Goal: Task Accomplishment & Management: Manage account settings

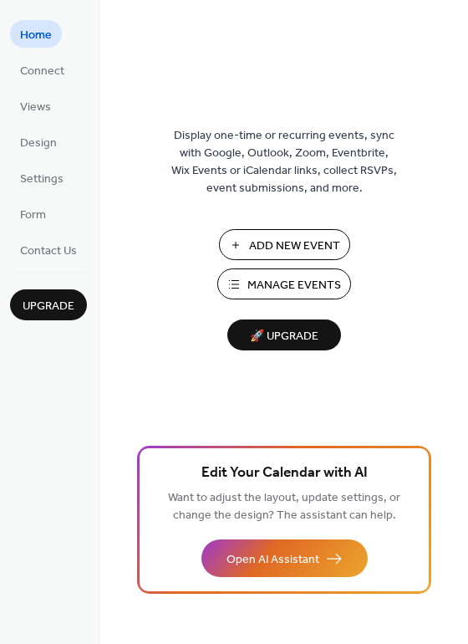
click at [309, 280] on span "Manage Events" at bounding box center [295, 286] width 94 height 18
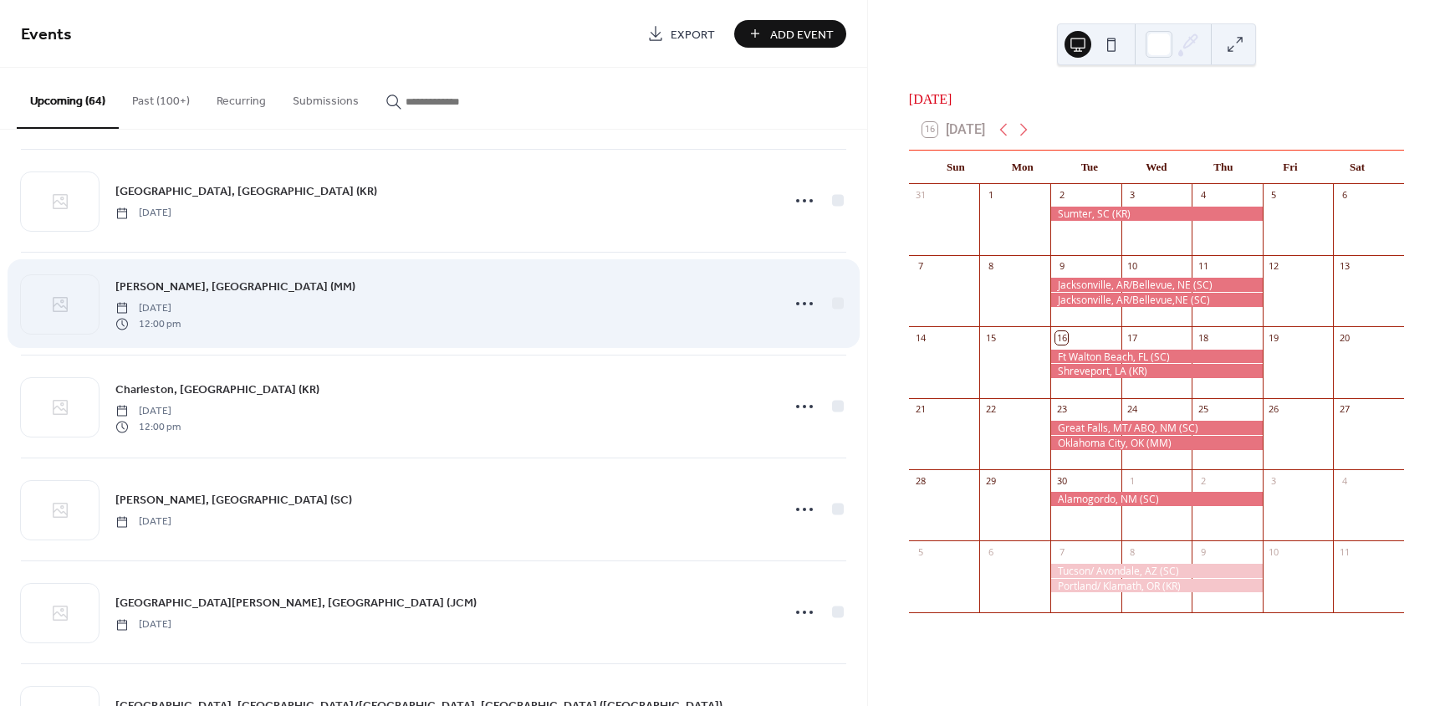
scroll to position [1987, 0]
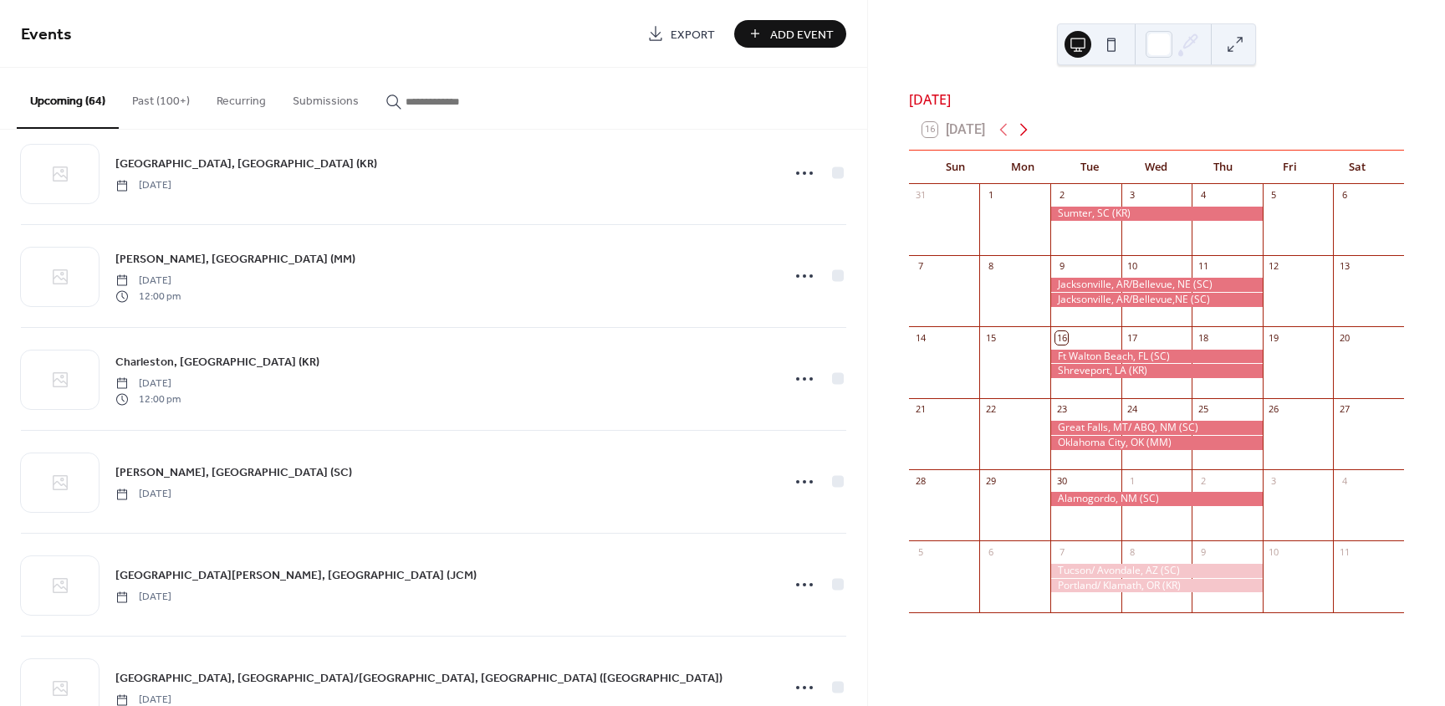
click at [1026, 136] on icon at bounding box center [1024, 130] width 8 height 13
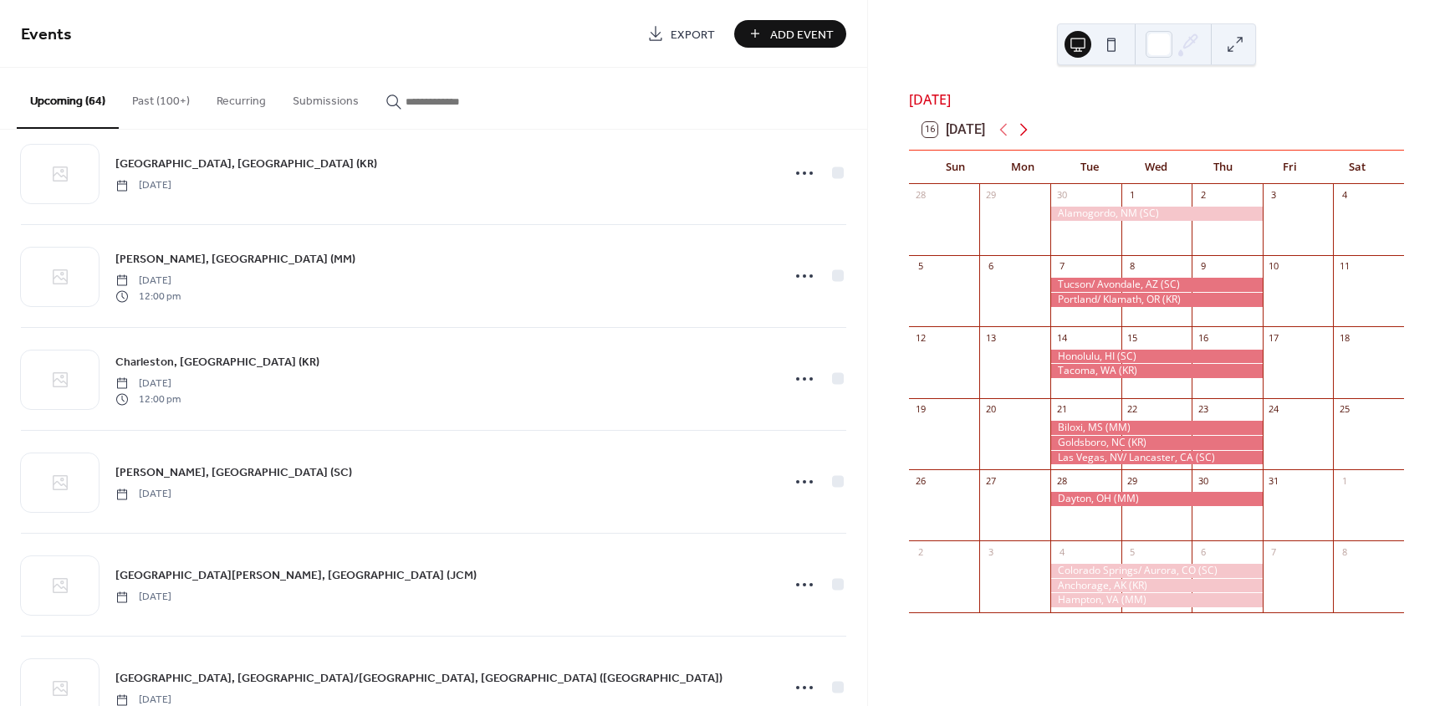
click at [1026, 136] on icon at bounding box center [1024, 130] width 8 height 13
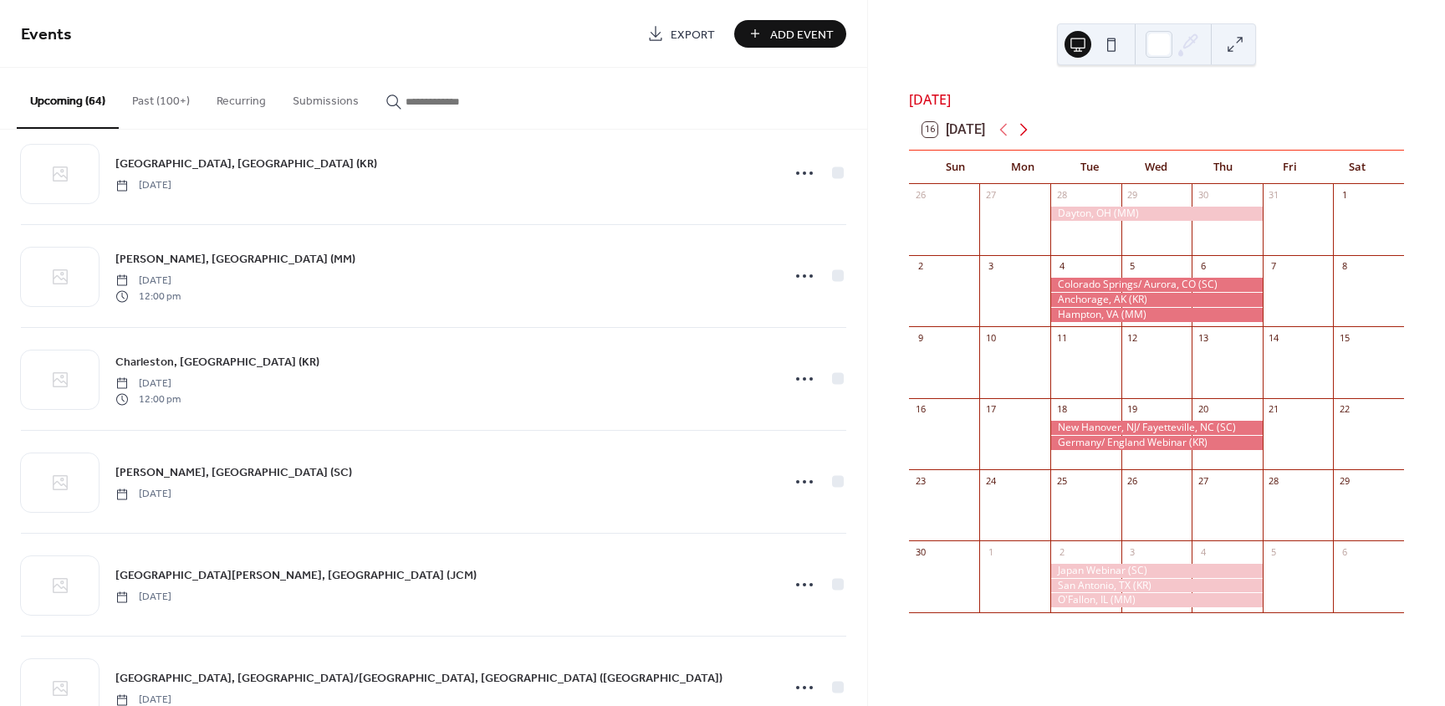
click at [1026, 136] on icon at bounding box center [1024, 130] width 8 height 13
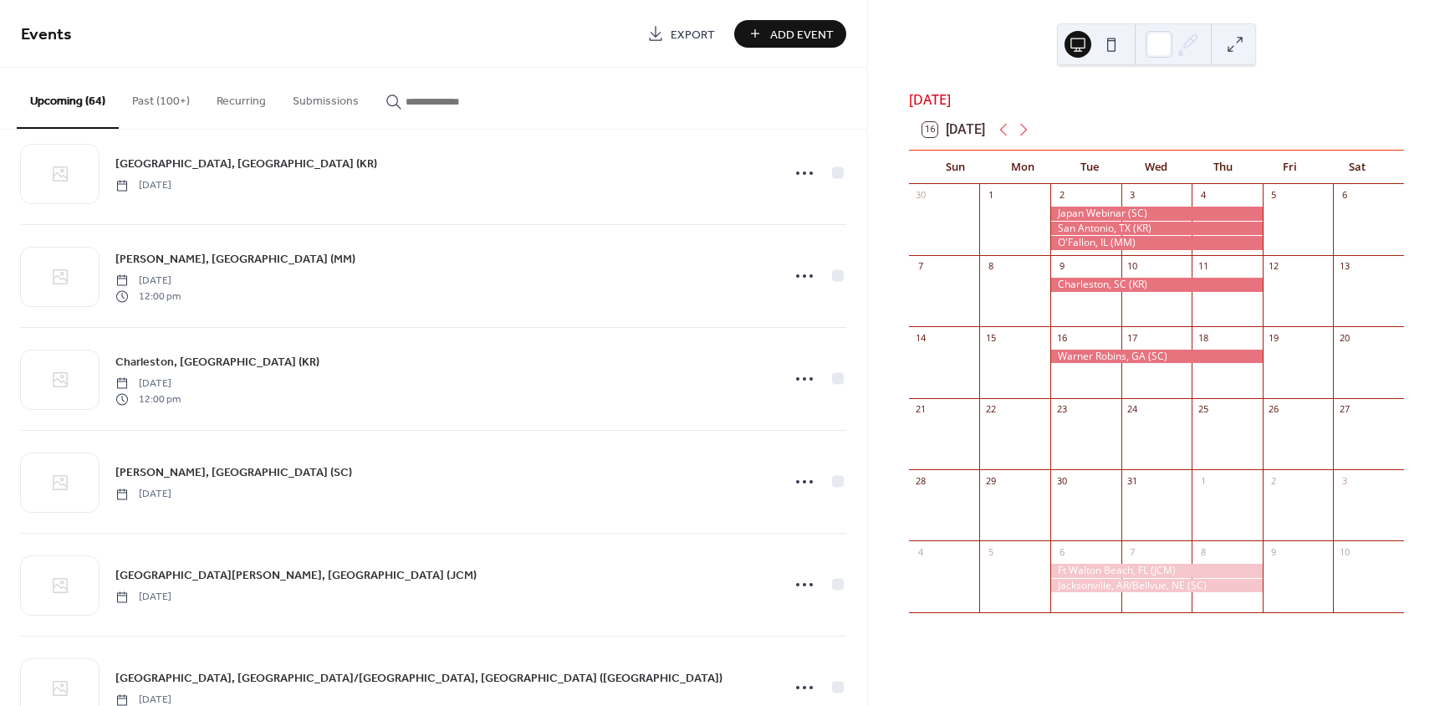
click at [826, 36] on span "Add Event" at bounding box center [802, 35] width 64 height 18
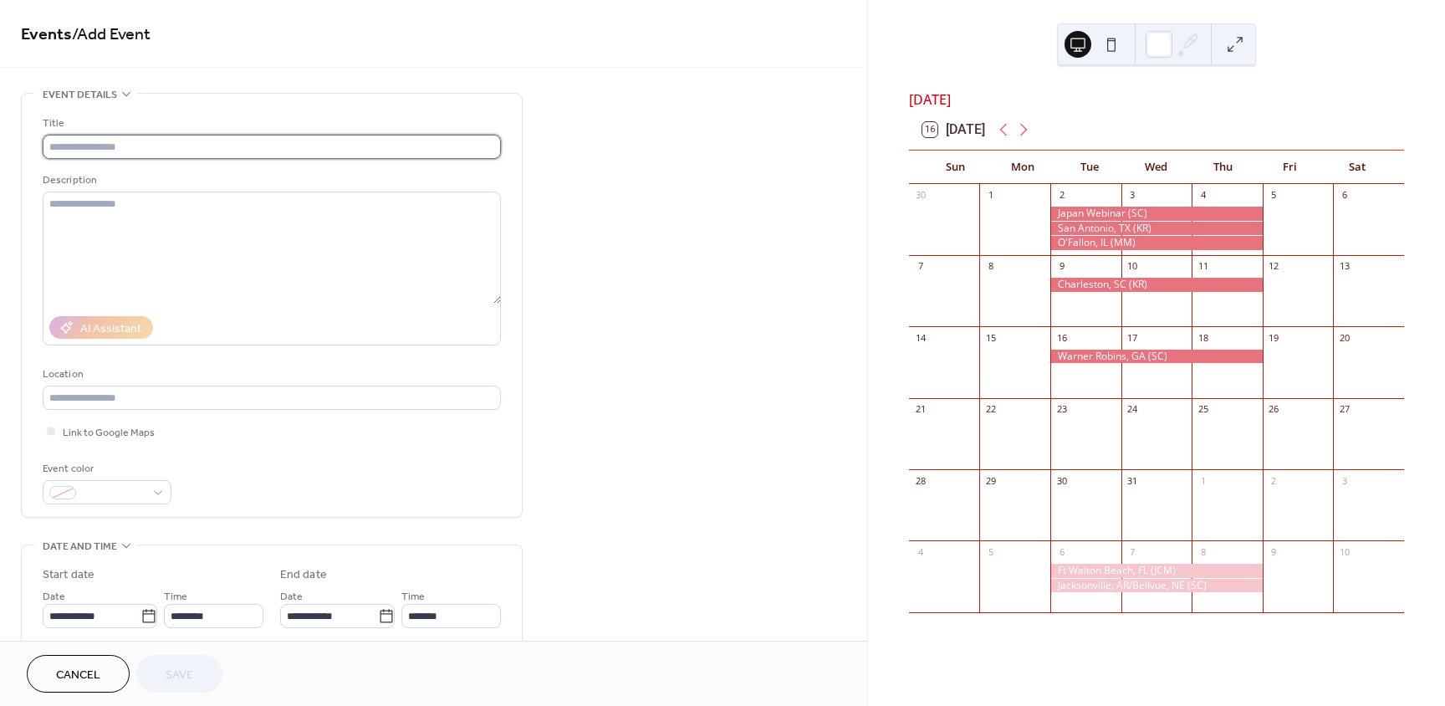
click at [70, 150] on input "text" at bounding box center [272, 147] width 458 height 24
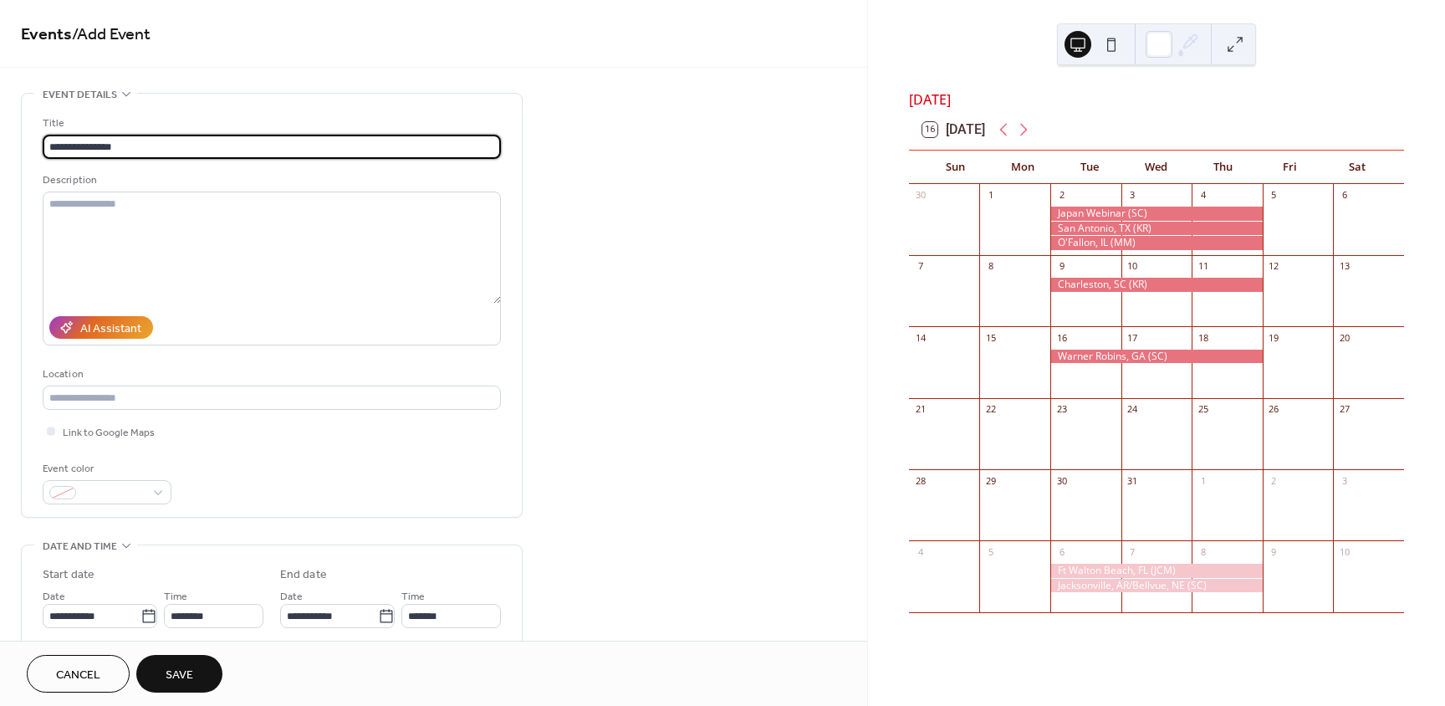
type input "**********"
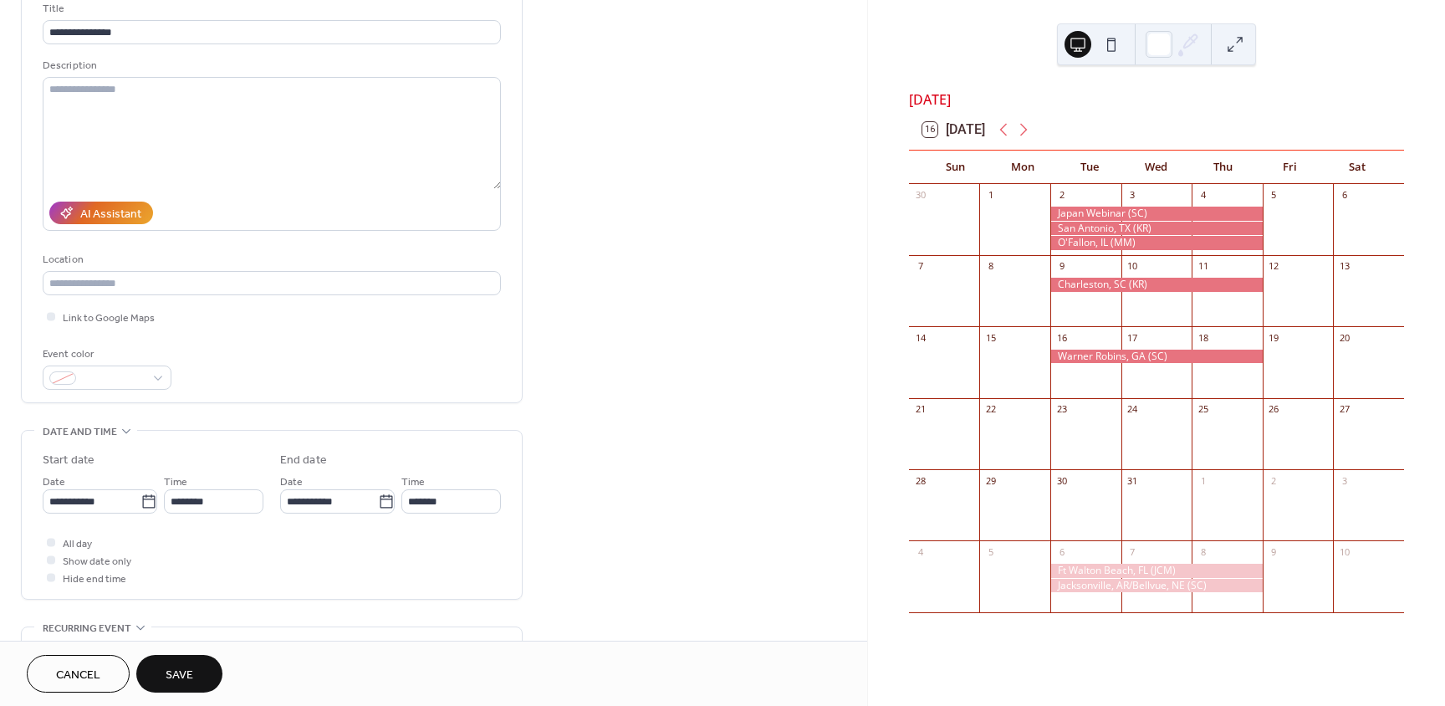
scroll to position [116, 0]
click at [144, 503] on icon at bounding box center [149, 500] width 17 height 17
click at [141, 503] on input "**********" at bounding box center [92, 500] width 98 height 24
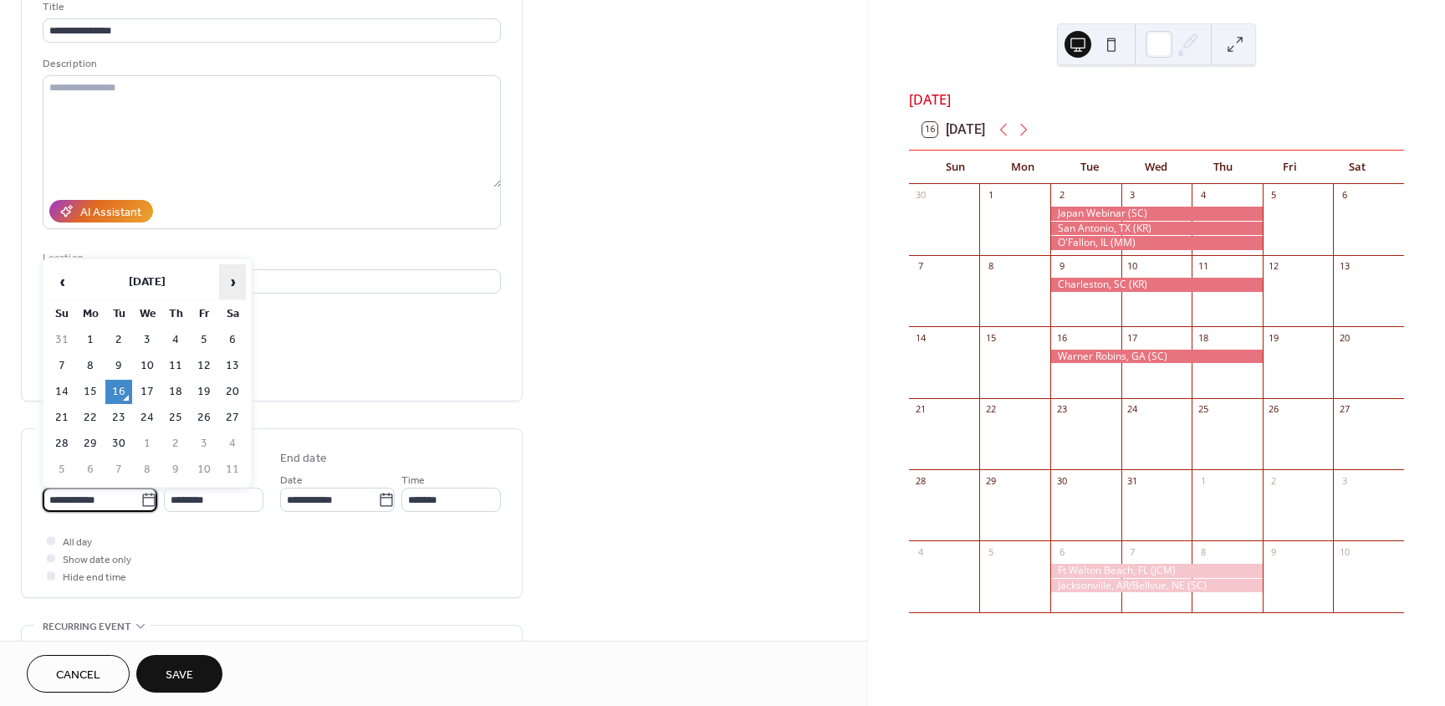
click at [230, 284] on span "›" at bounding box center [232, 281] width 25 height 33
click at [231, 284] on span "›" at bounding box center [232, 281] width 25 height 33
click at [109, 393] on td "16" at bounding box center [118, 392] width 27 height 24
type input "**********"
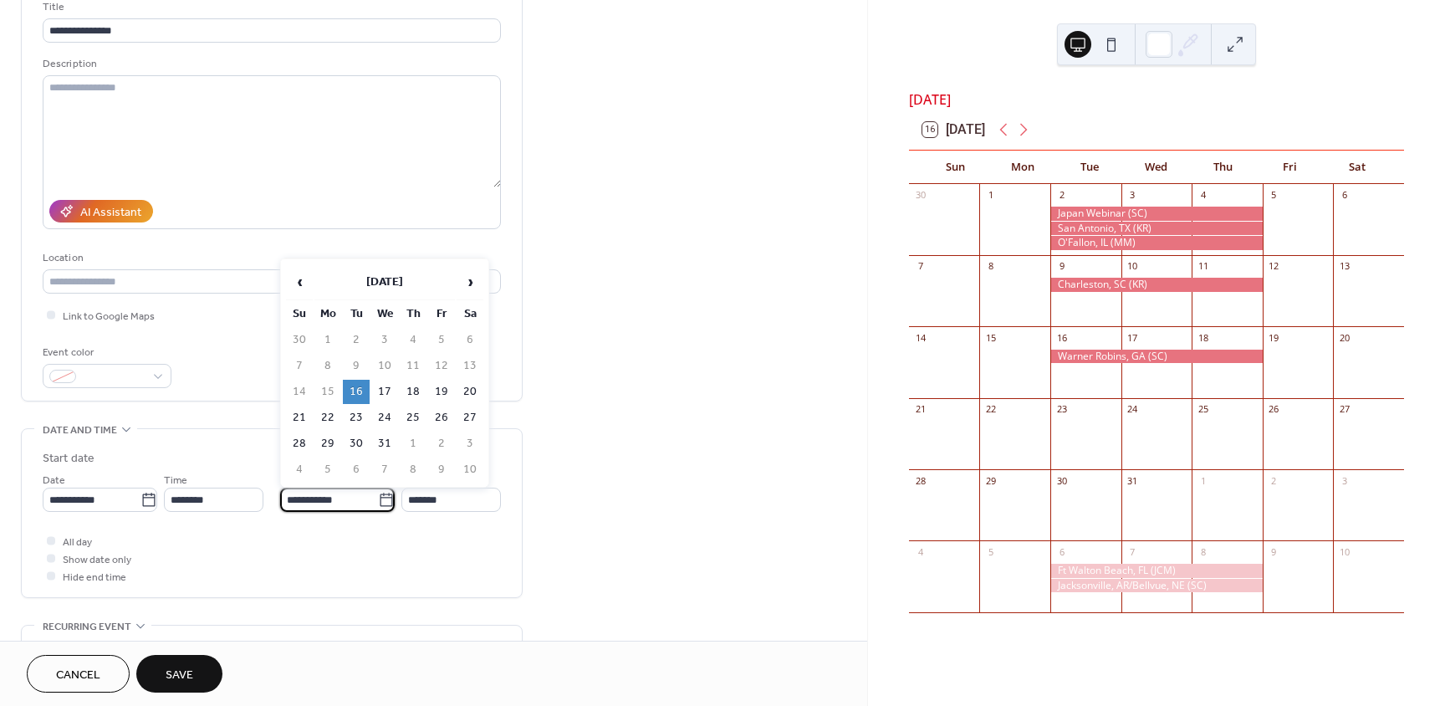
click at [331, 501] on input "**********" at bounding box center [329, 500] width 98 height 24
click at [417, 389] on td "18" at bounding box center [413, 392] width 27 height 24
type input "**********"
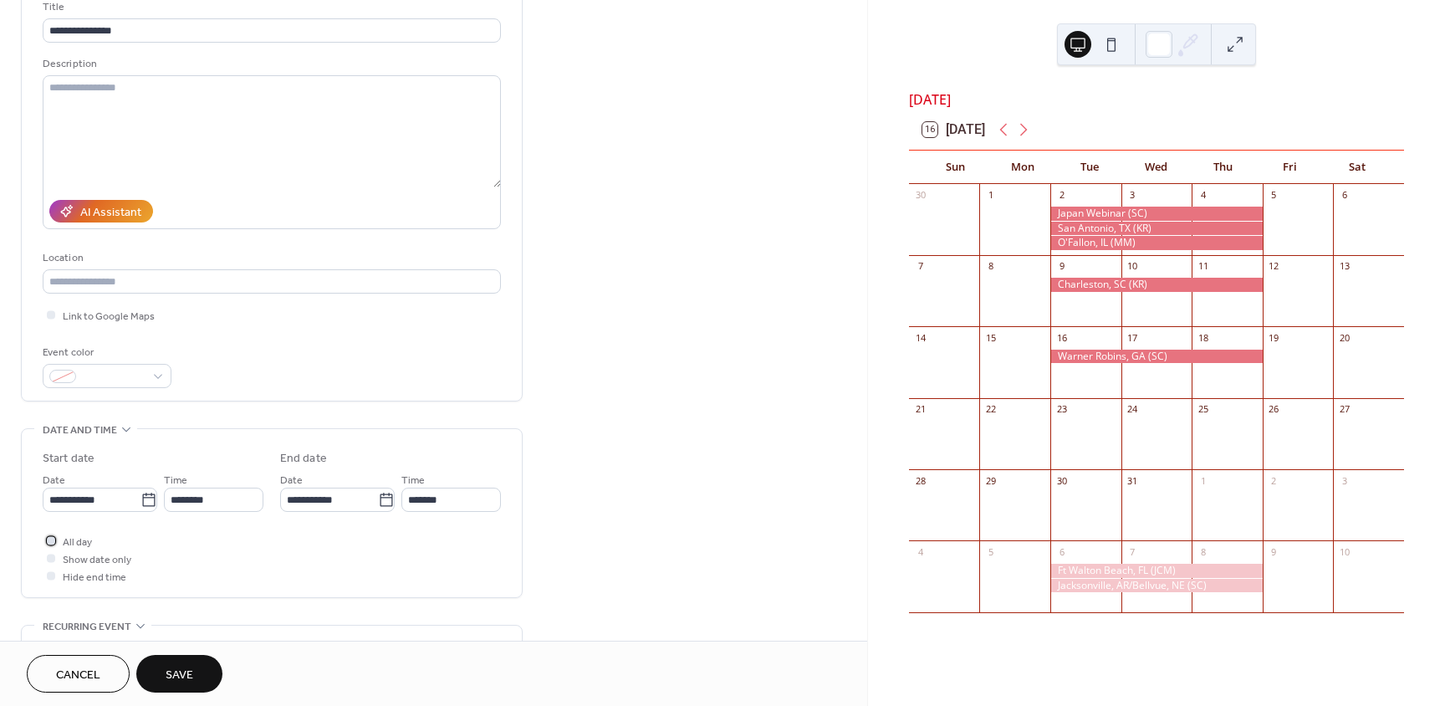
click at [52, 540] on div at bounding box center [51, 540] width 8 height 8
click at [204, 674] on button "Save" at bounding box center [179, 674] width 86 height 38
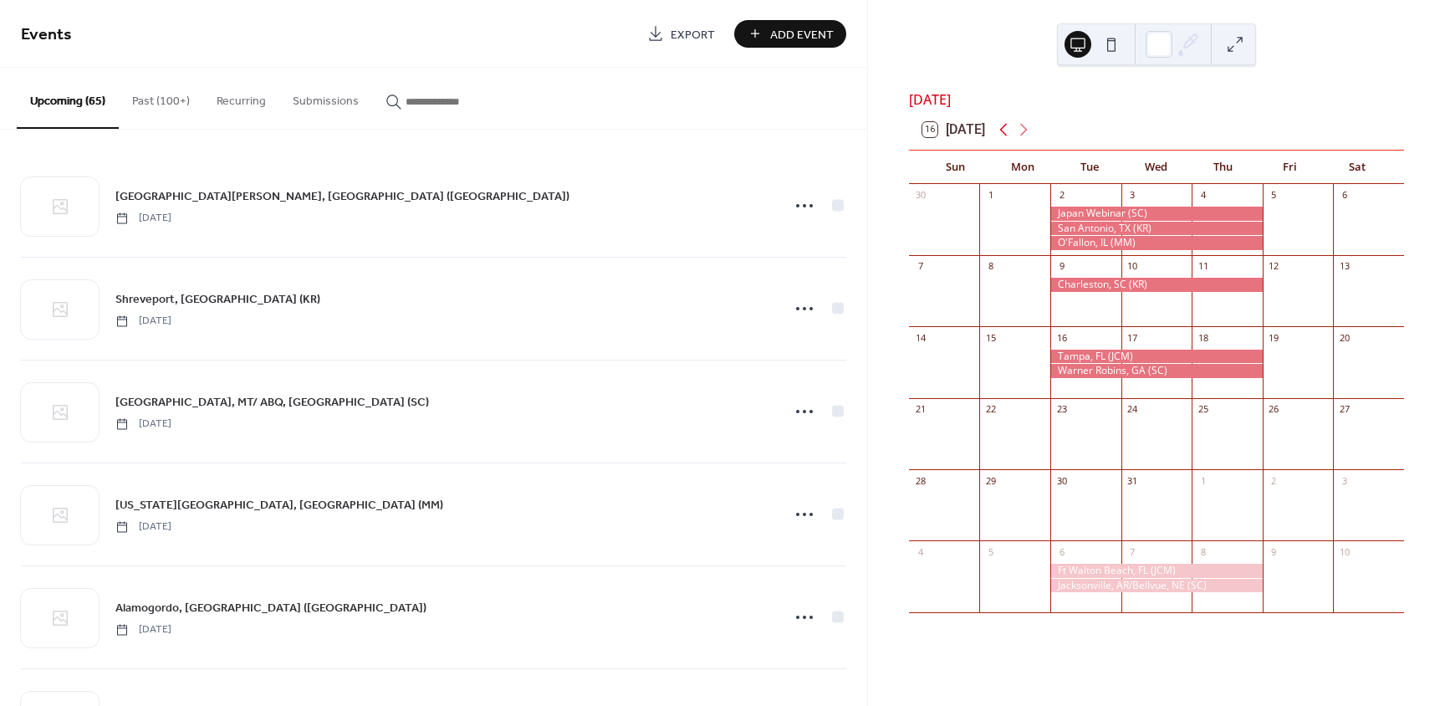
click at [1002, 140] on icon at bounding box center [1004, 130] width 20 height 20
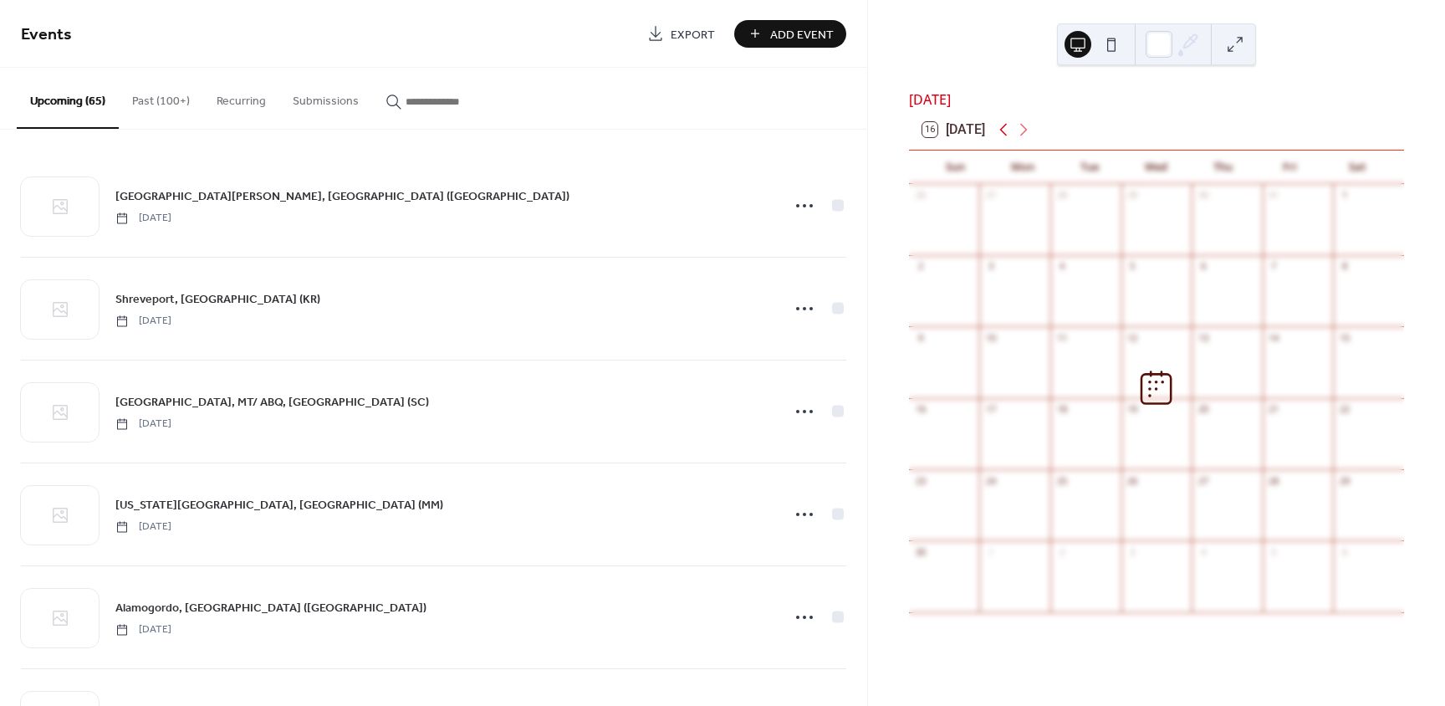
click at [1002, 140] on icon at bounding box center [1004, 130] width 20 height 20
click at [1028, 136] on icon at bounding box center [1024, 130] width 8 height 13
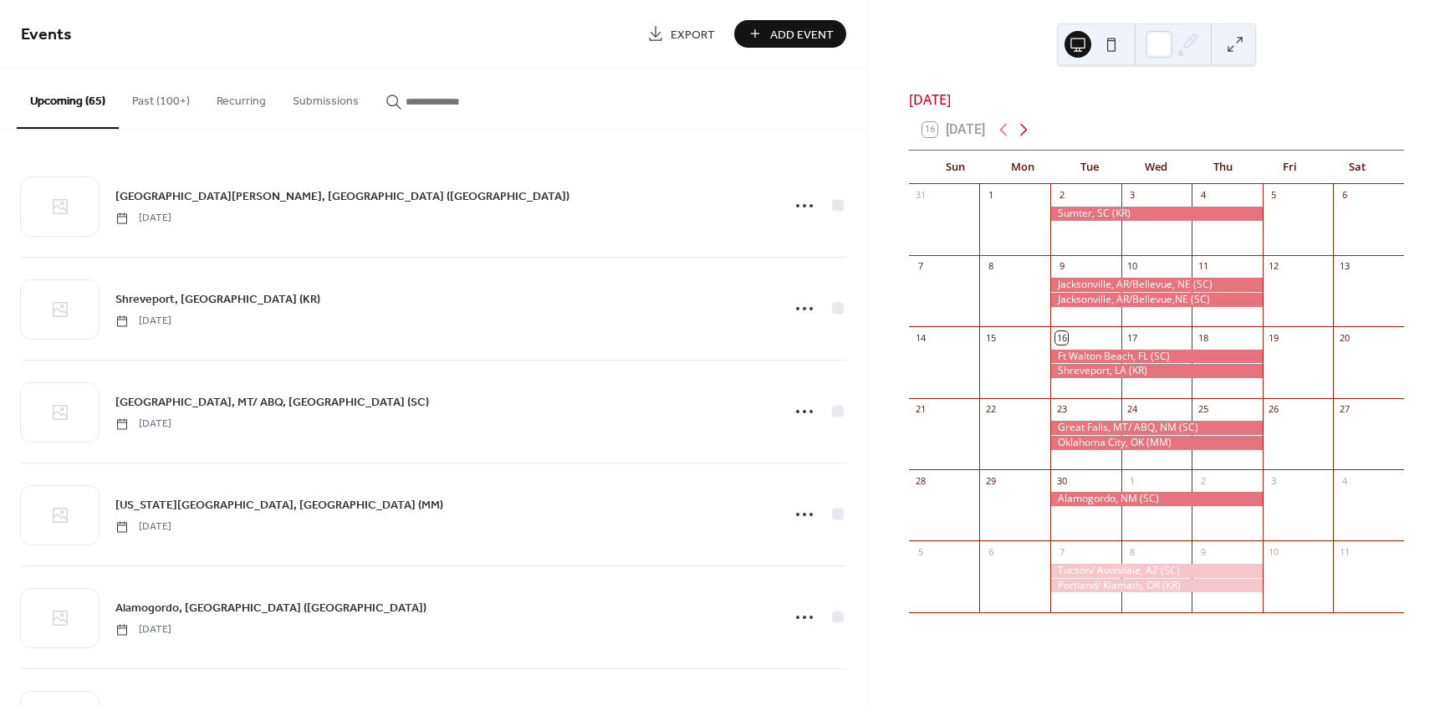
click at [1025, 140] on icon at bounding box center [1024, 130] width 20 height 20
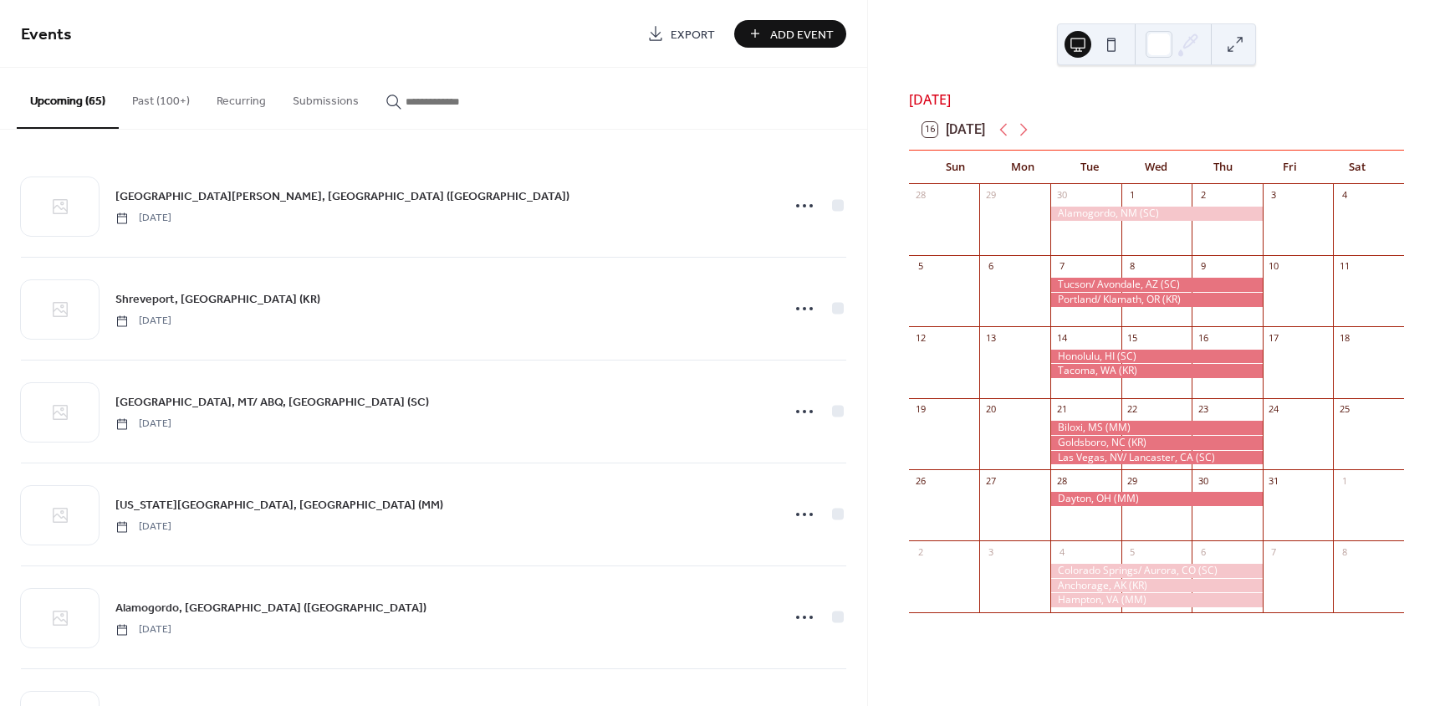
click at [1116, 307] on div at bounding box center [1157, 300] width 212 height 14
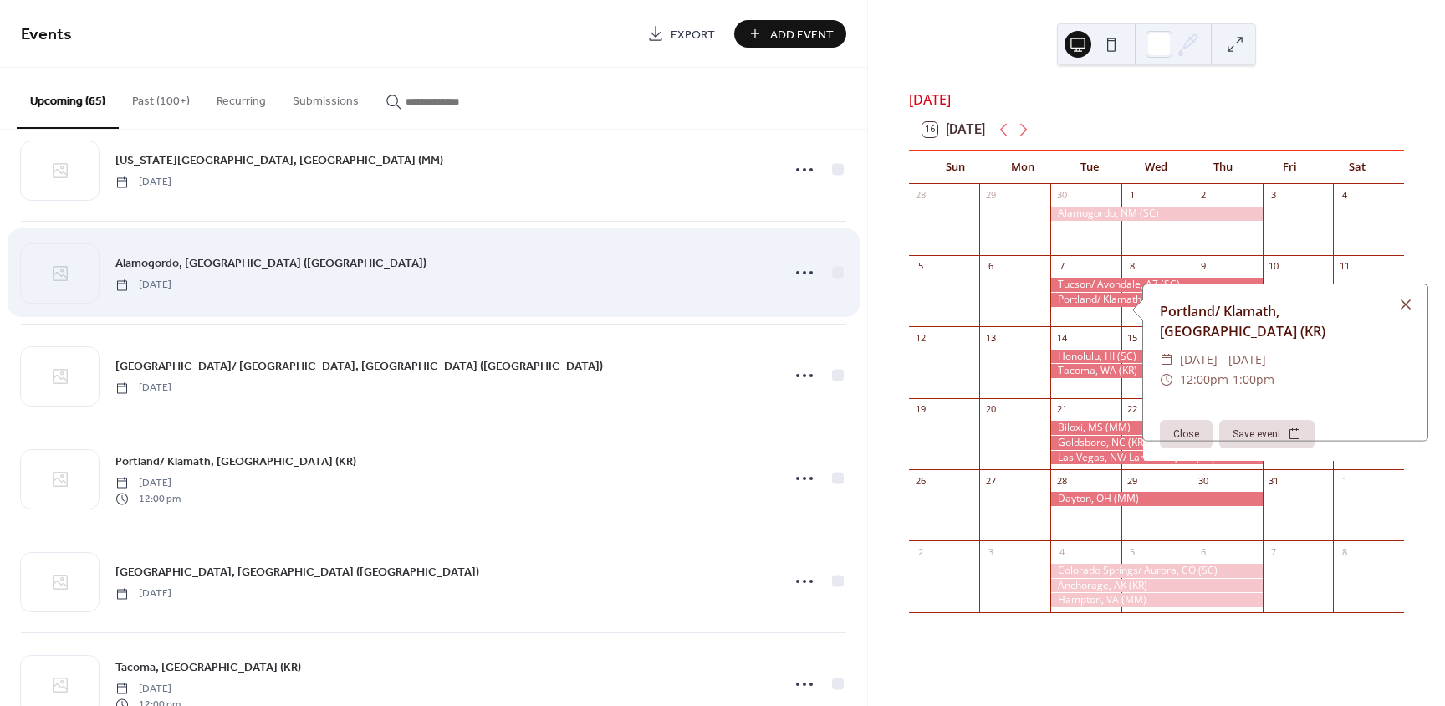
scroll to position [354, 0]
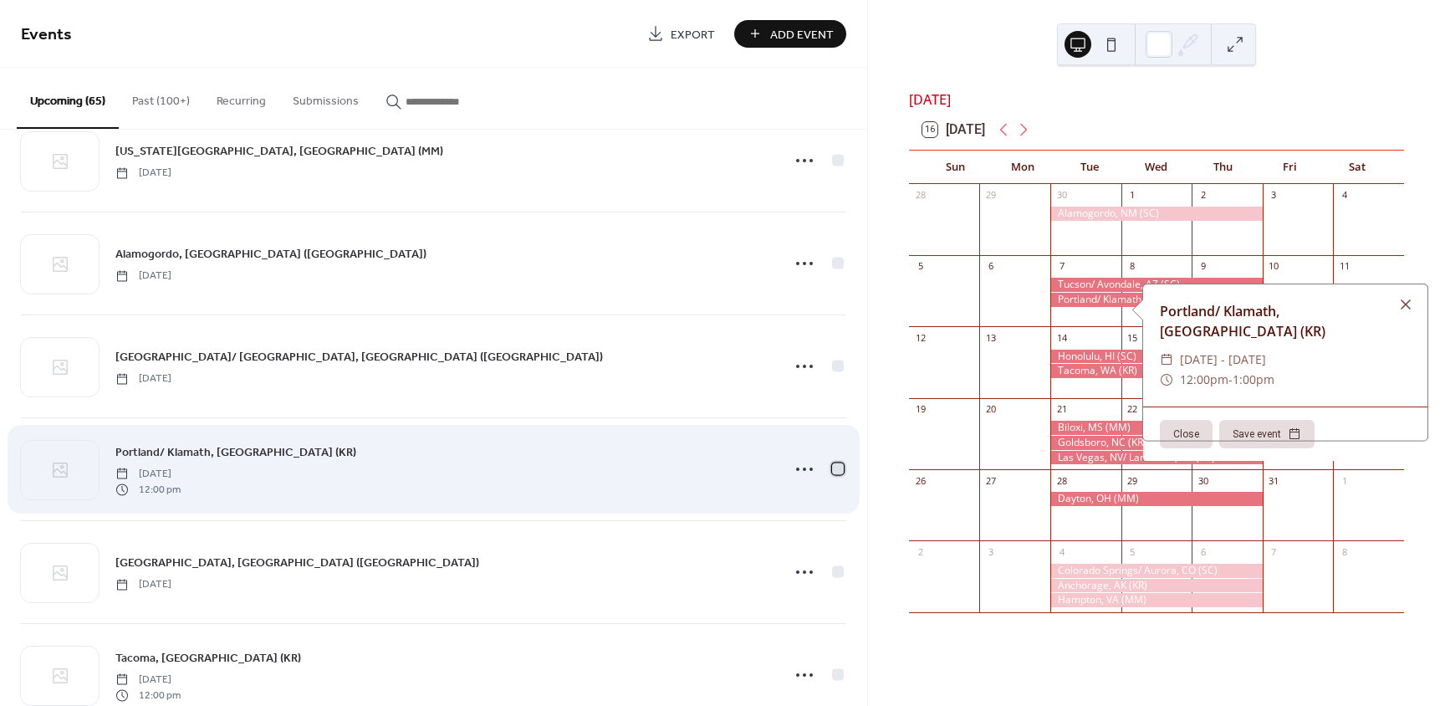
click at [832, 469] on div at bounding box center [838, 469] width 12 height 12
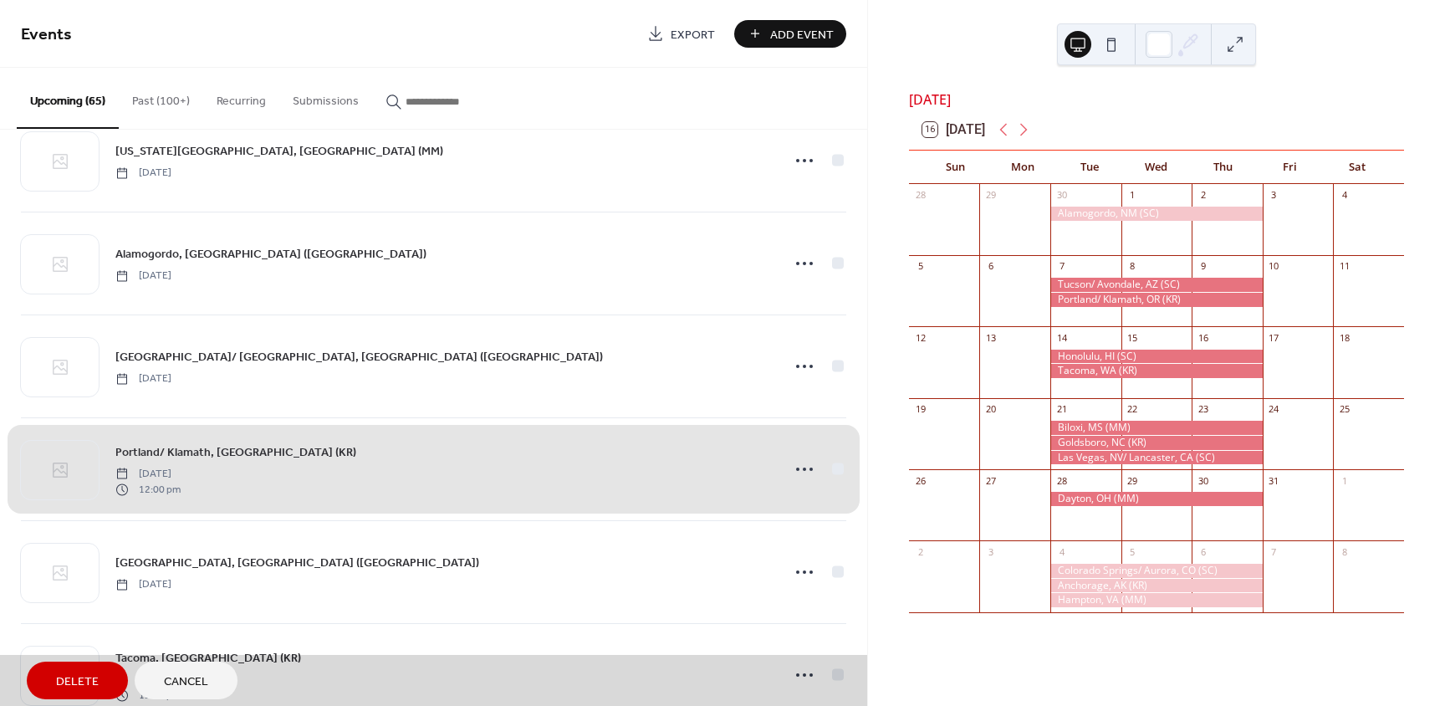
click at [91, 683] on span "Delete" at bounding box center [77, 682] width 43 height 18
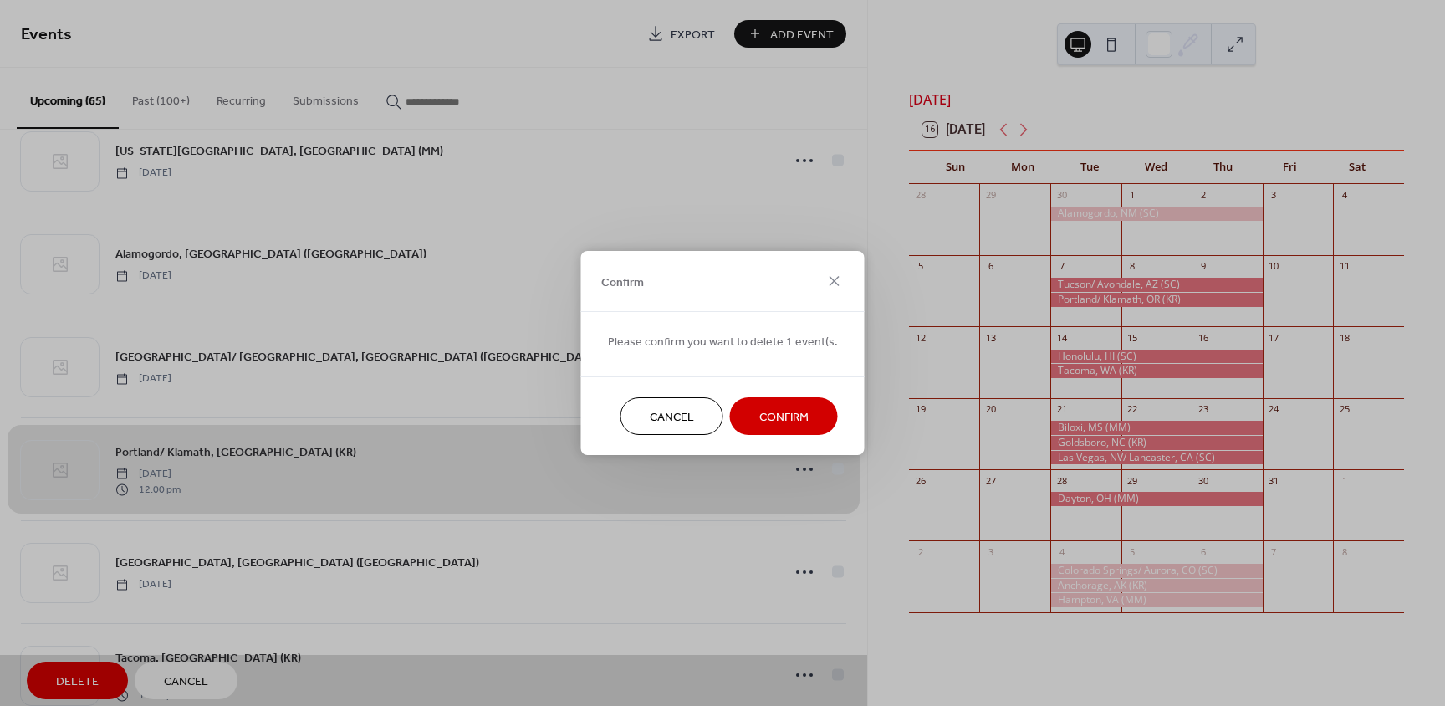
click at [795, 412] on span "Confirm" at bounding box center [783, 418] width 49 height 18
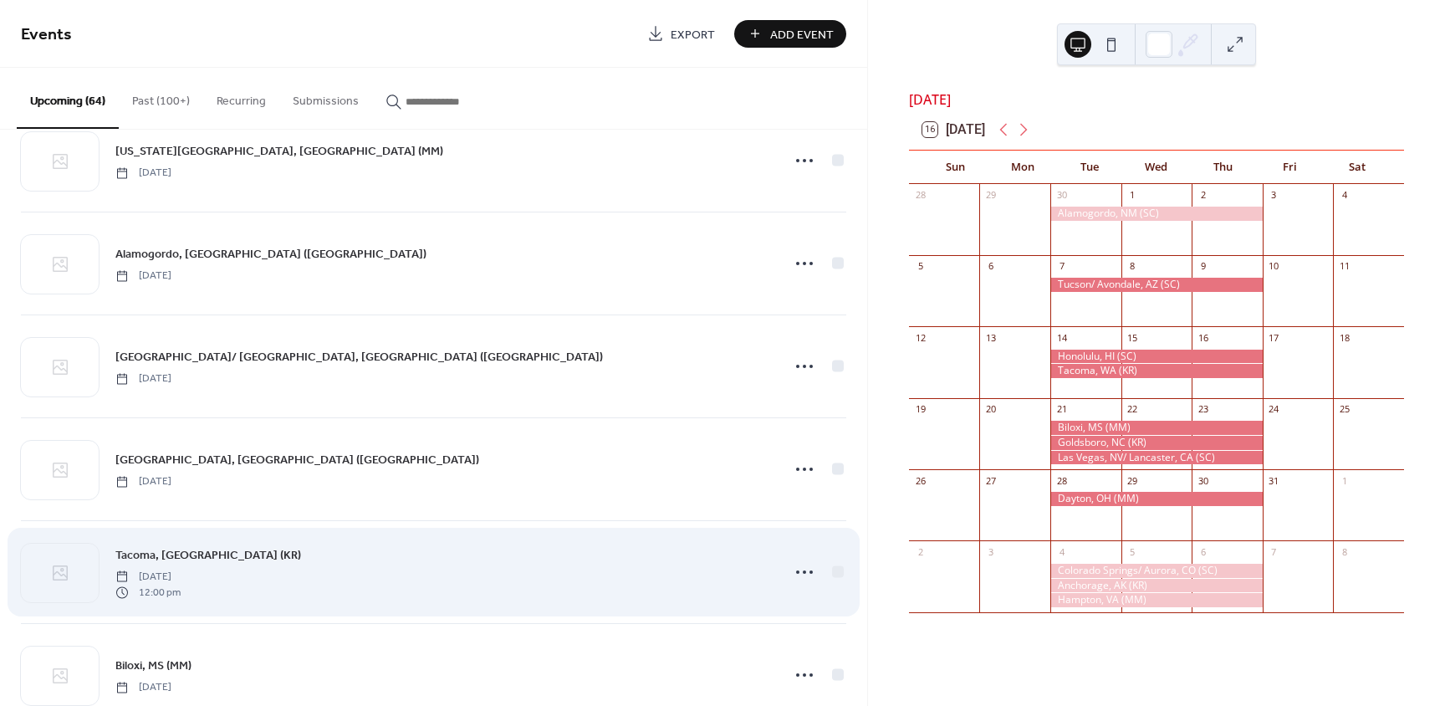
click at [555, 574] on div "Tacoma, WA (KR) Tuesday, October 14, 2025 12:00 pm" at bounding box center [442, 572] width 655 height 54
click at [838, 575] on div at bounding box center [838, 571] width 17 height 17
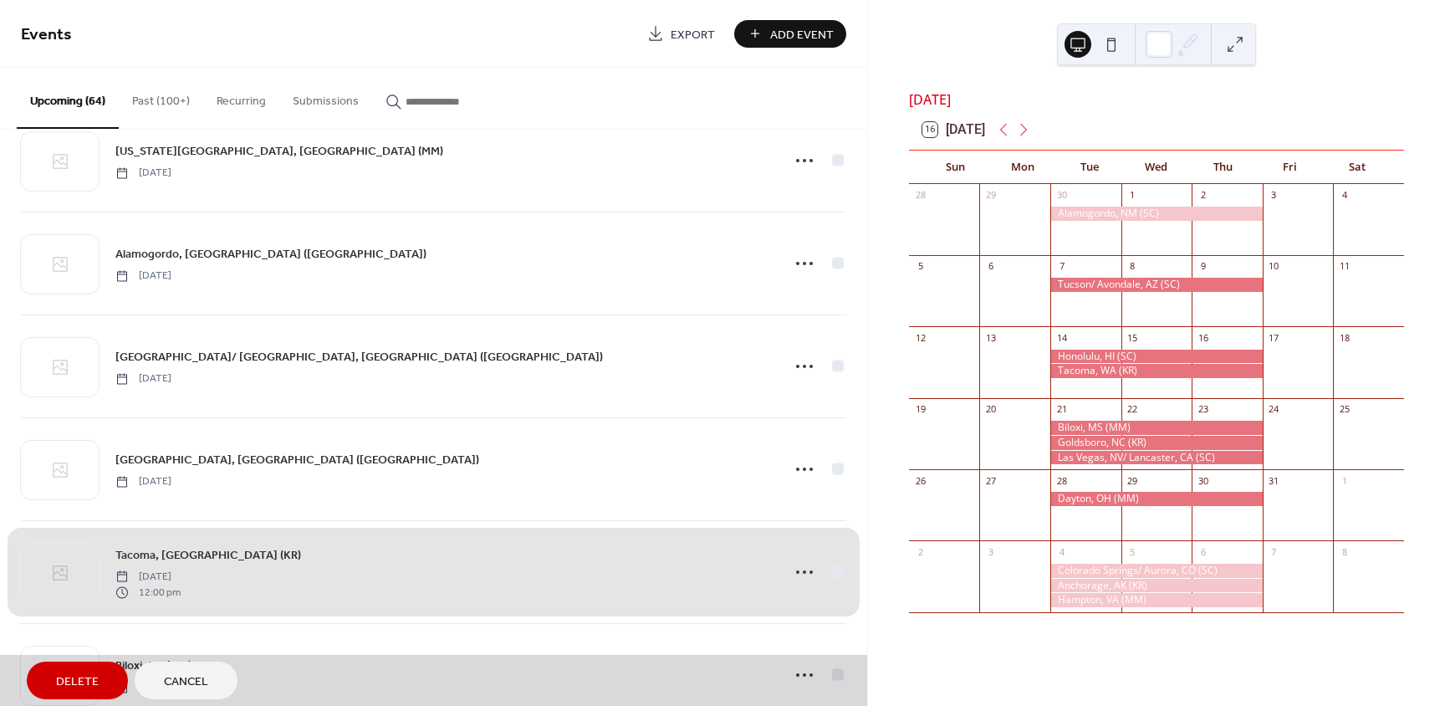
click at [95, 679] on span "Delete" at bounding box center [77, 682] width 43 height 18
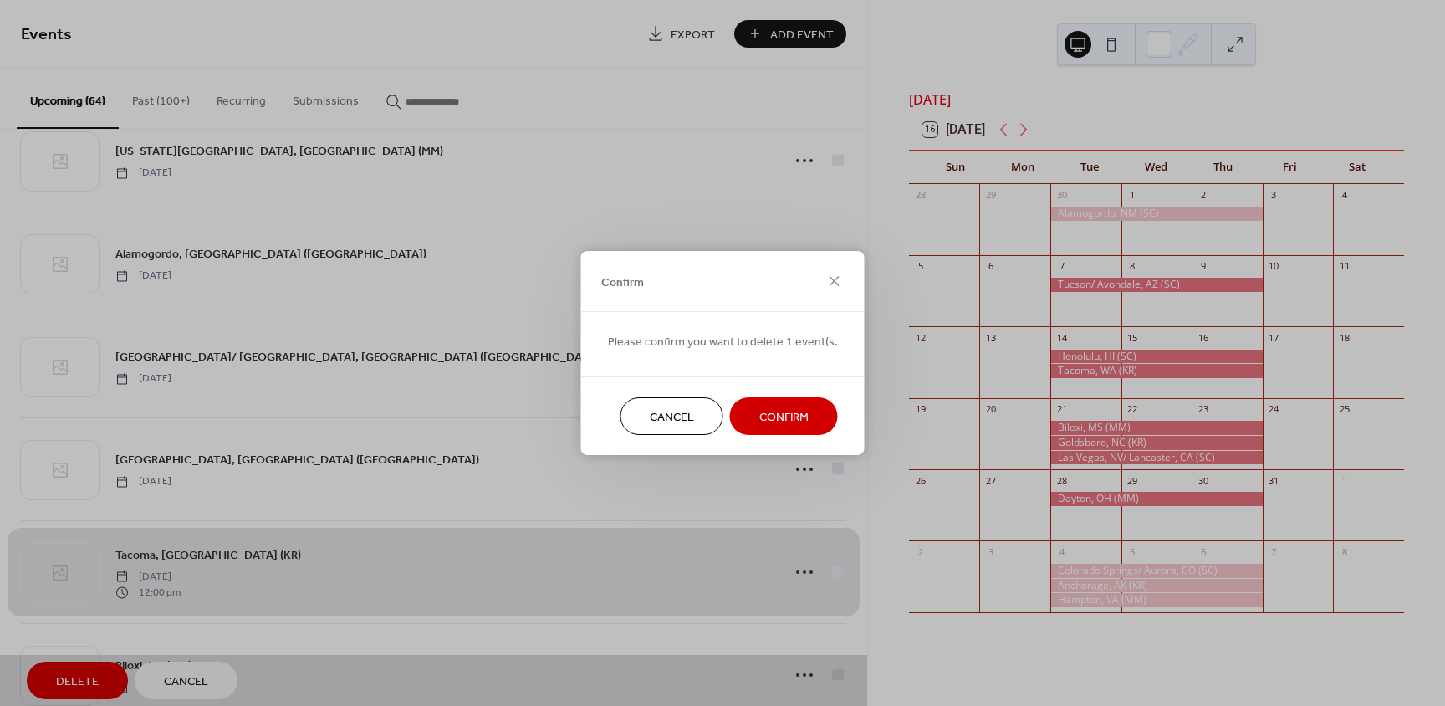
click at [774, 422] on span "Confirm" at bounding box center [783, 418] width 49 height 18
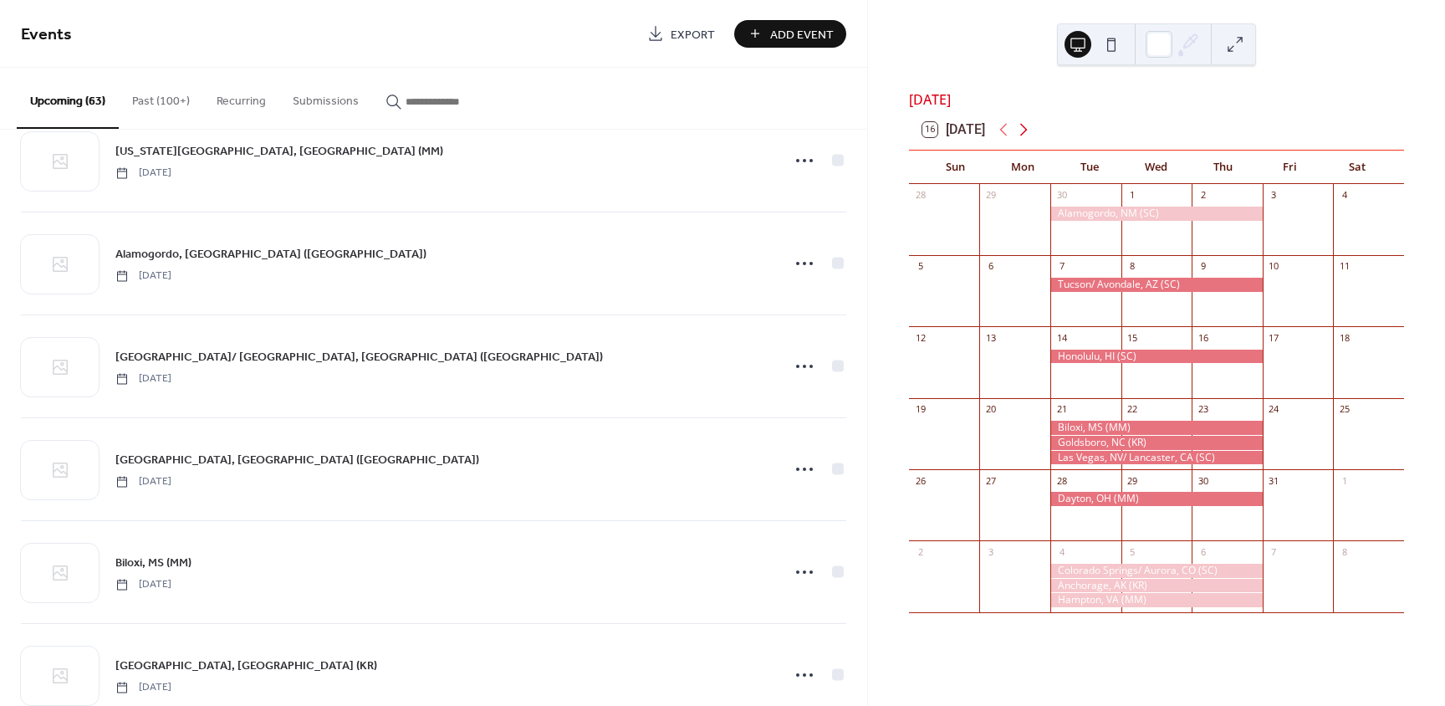
click at [1027, 140] on icon at bounding box center [1024, 130] width 20 height 20
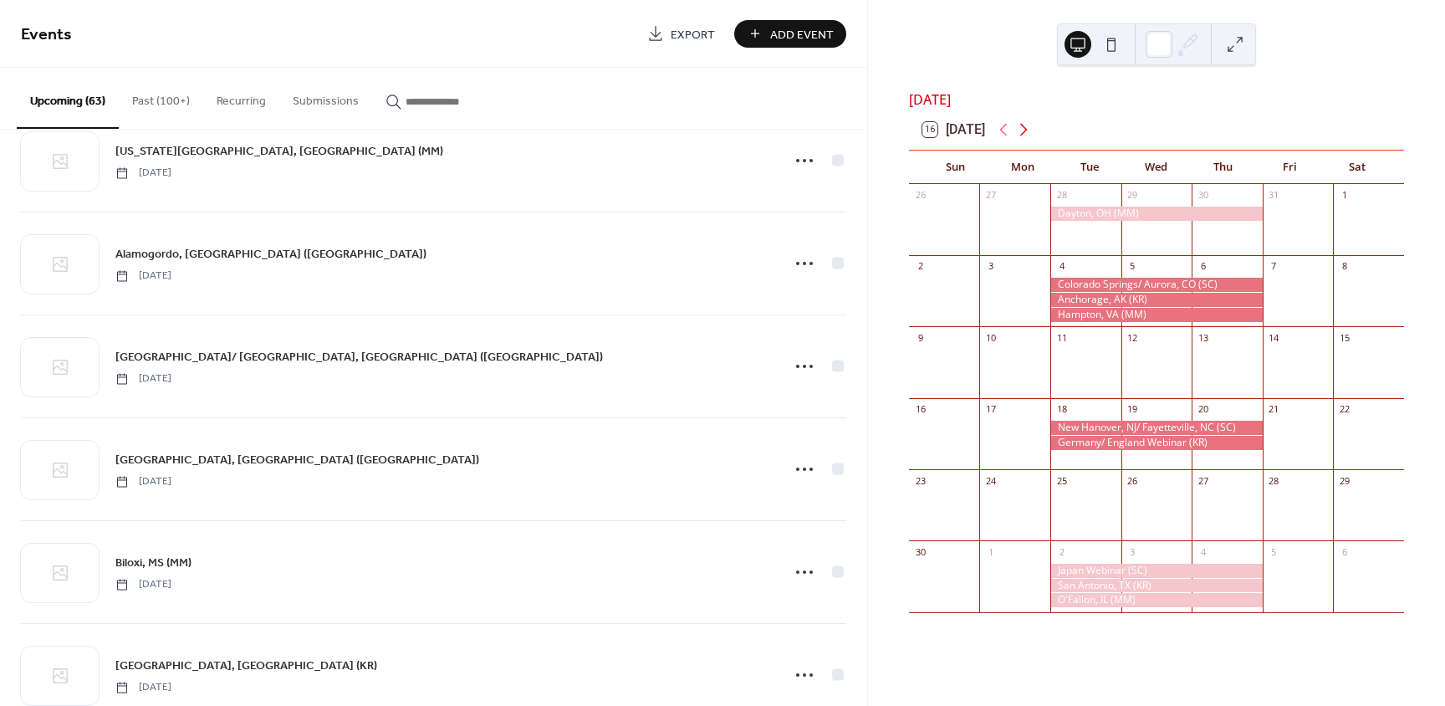
click at [1024, 139] on icon at bounding box center [1024, 130] width 20 height 20
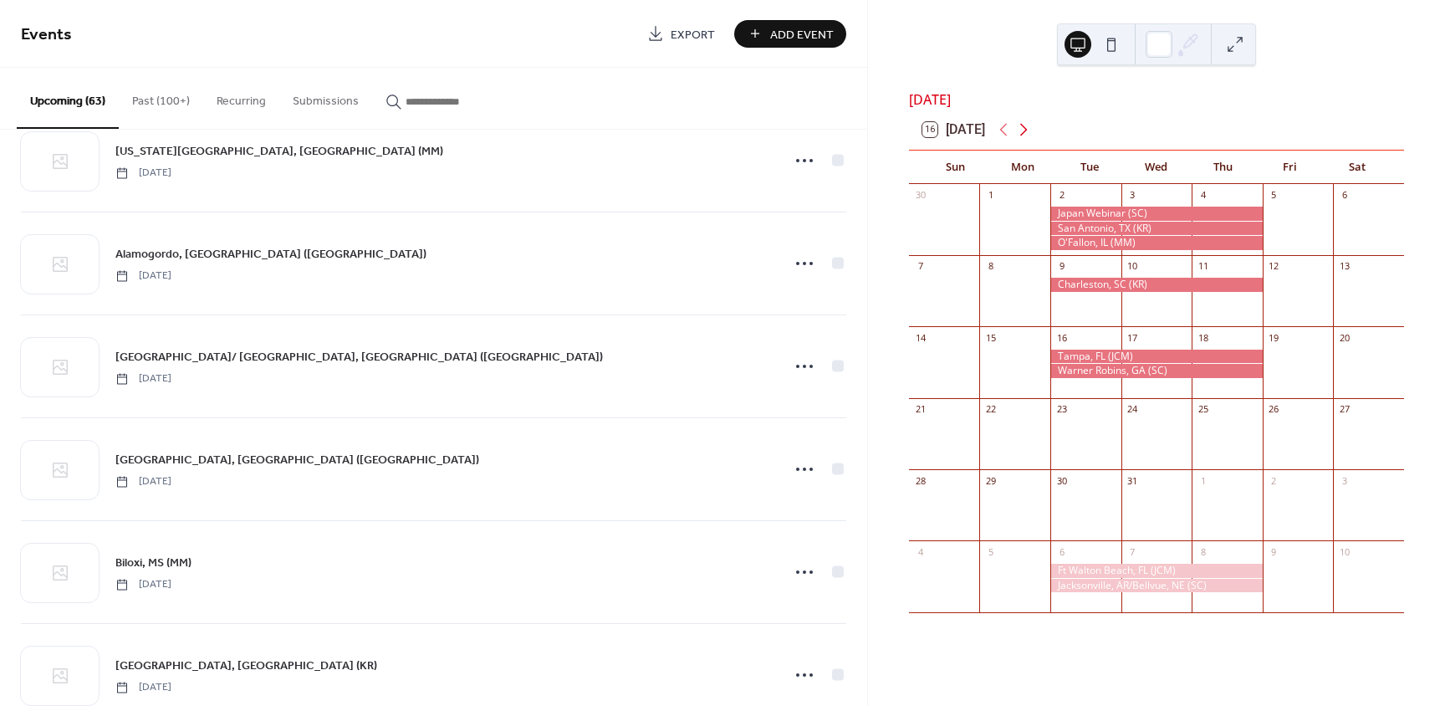
click at [1030, 137] on icon at bounding box center [1024, 130] width 20 height 20
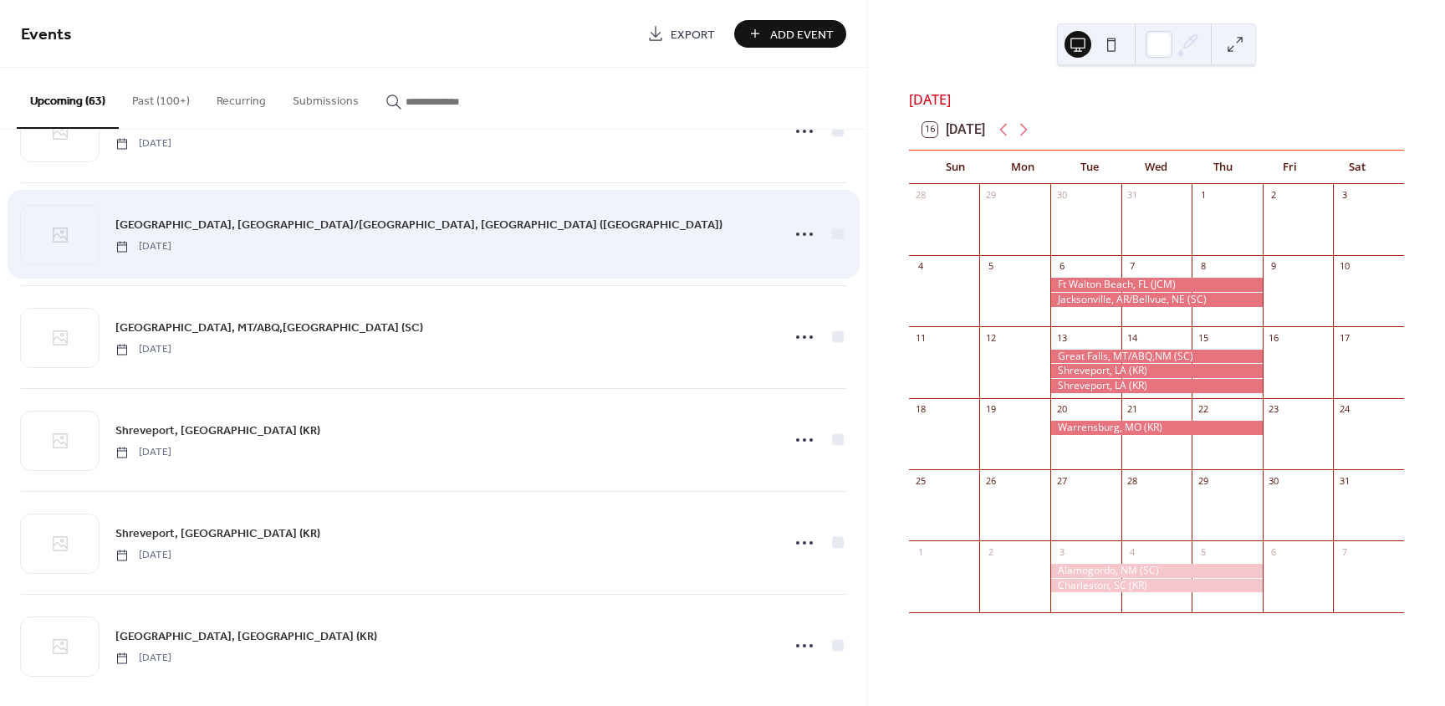
scroll to position [2345, 0]
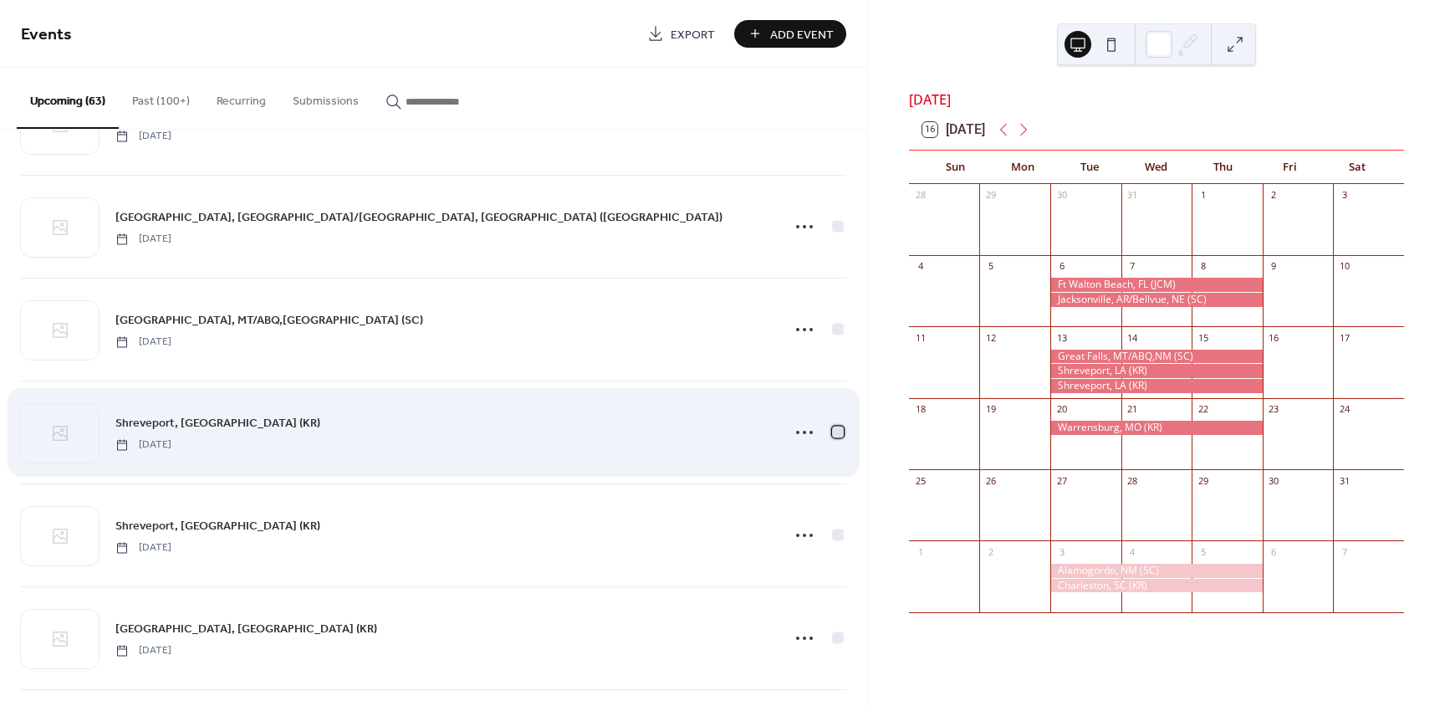
click at [832, 432] on div at bounding box center [838, 432] width 12 height 12
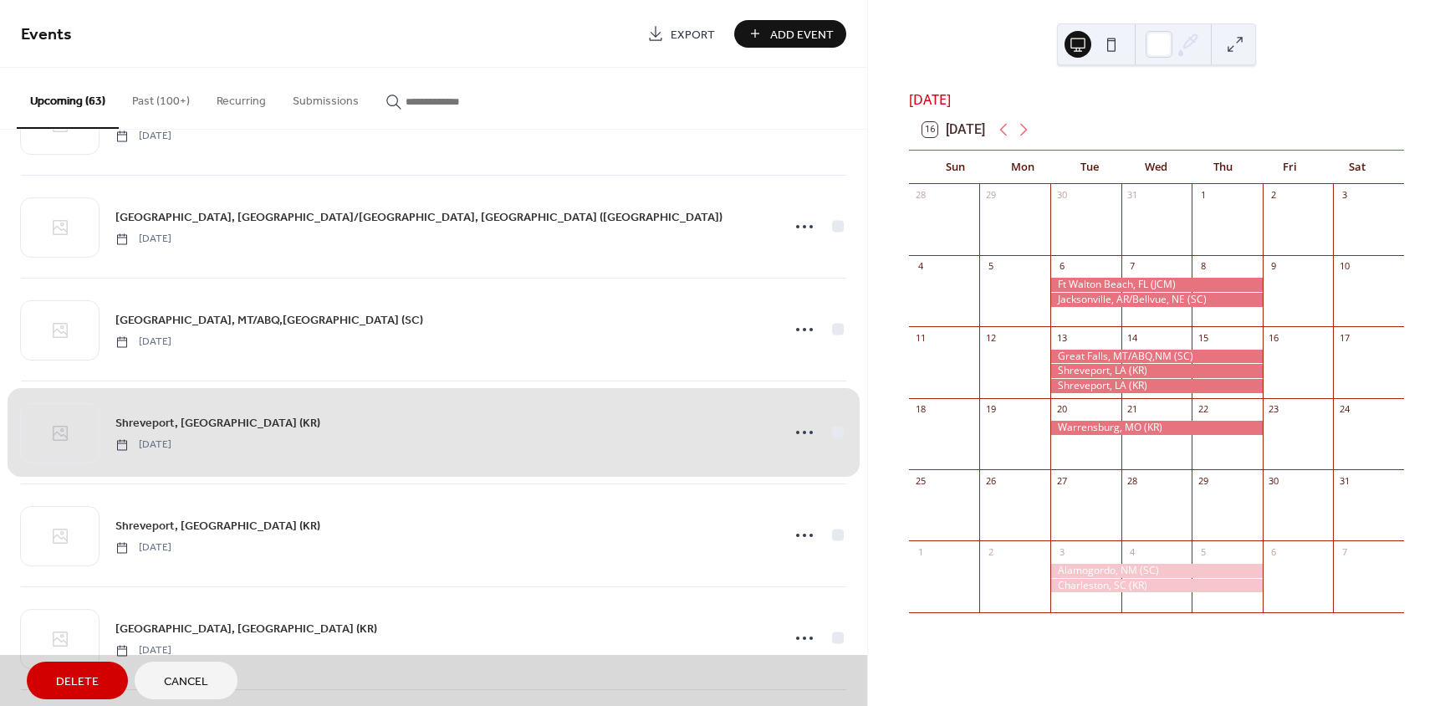
click at [84, 674] on span "Delete" at bounding box center [77, 682] width 43 height 18
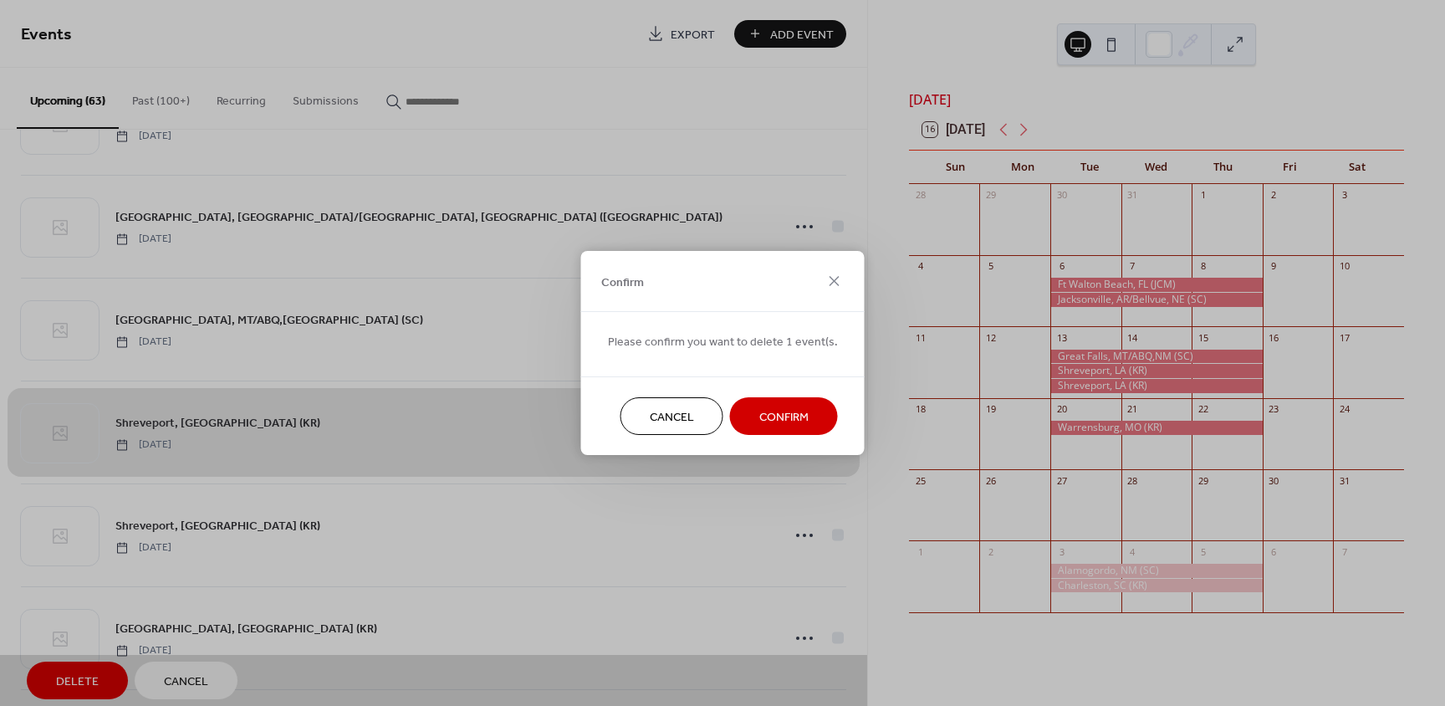
click at [800, 421] on span "Confirm" at bounding box center [783, 418] width 49 height 18
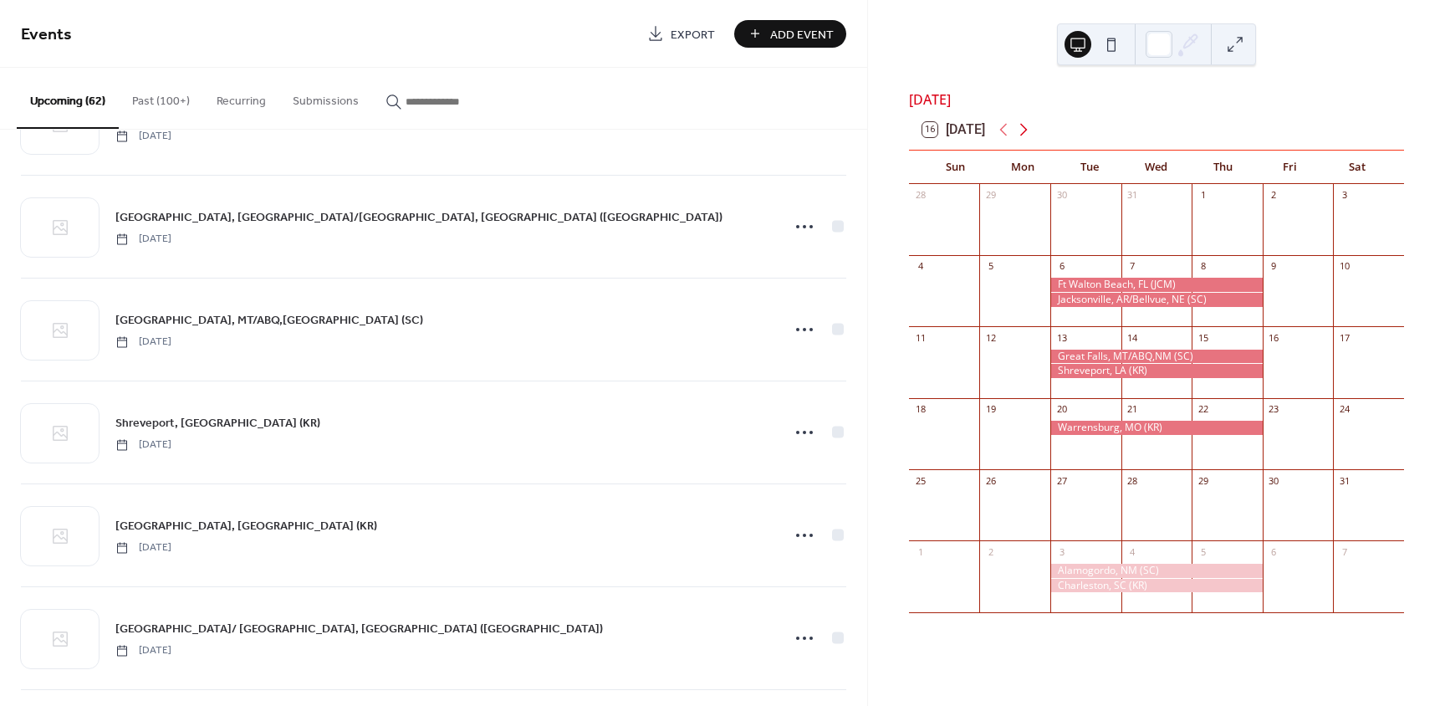
click at [1027, 140] on icon at bounding box center [1024, 130] width 20 height 20
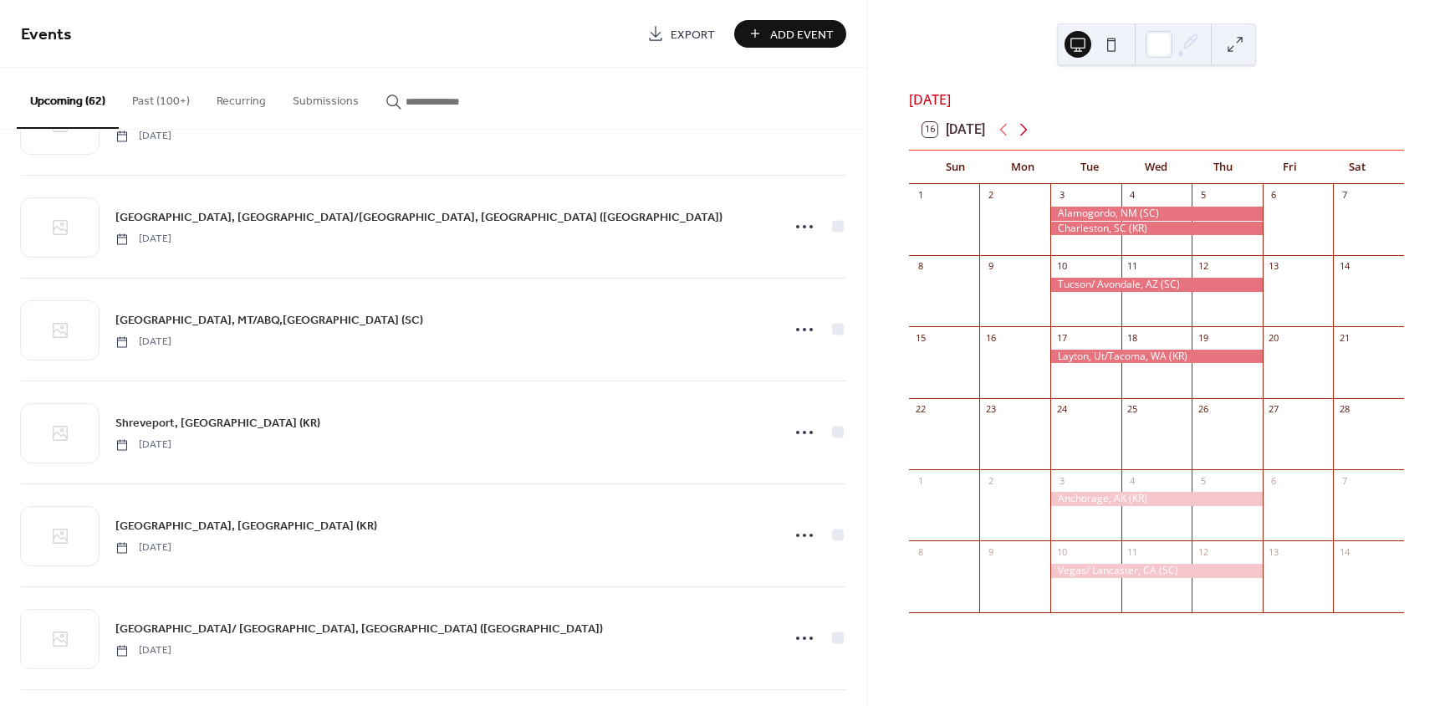
click at [1029, 140] on icon at bounding box center [1024, 130] width 20 height 20
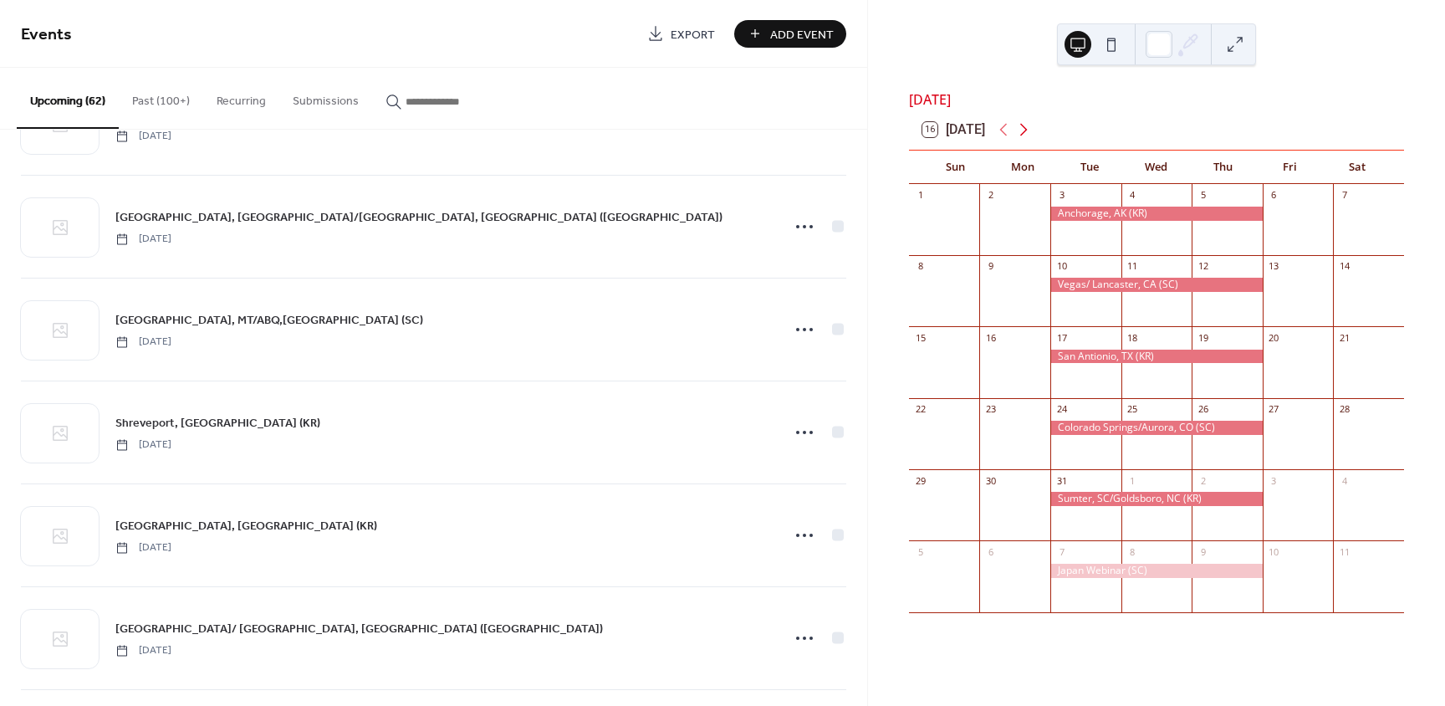
click at [1027, 140] on icon at bounding box center [1024, 130] width 20 height 20
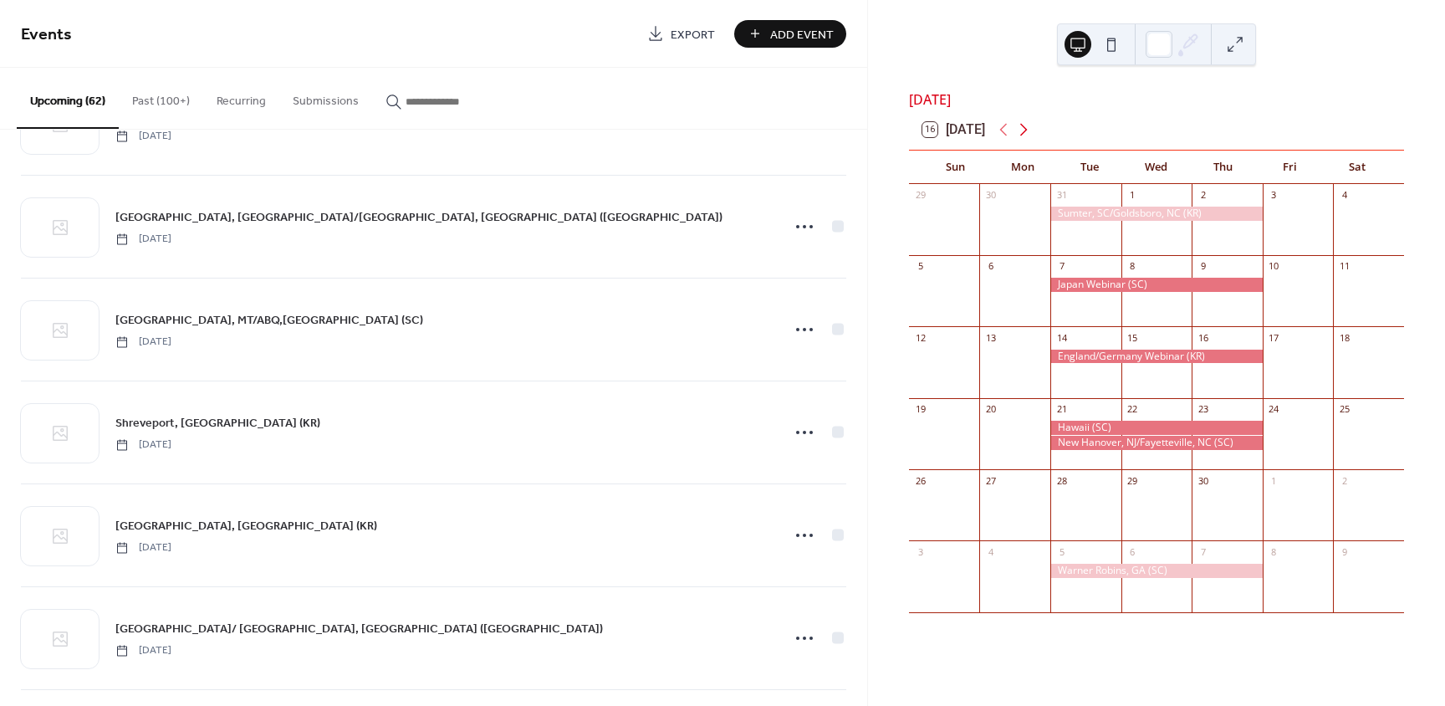
click at [1031, 138] on icon at bounding box center [1024, 130] width 20 height 20
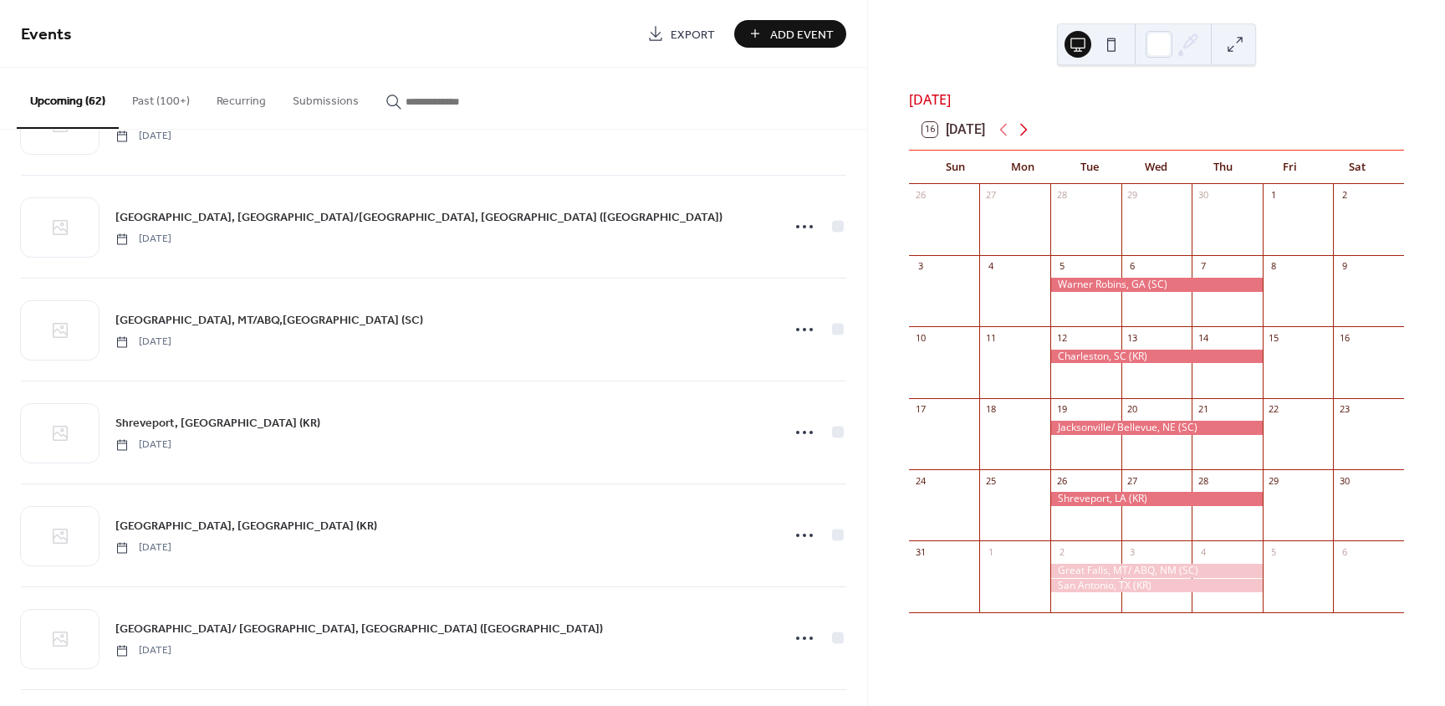
click at [1034, 140] on icon at bounding box center [1024, 130] width 20 height 20
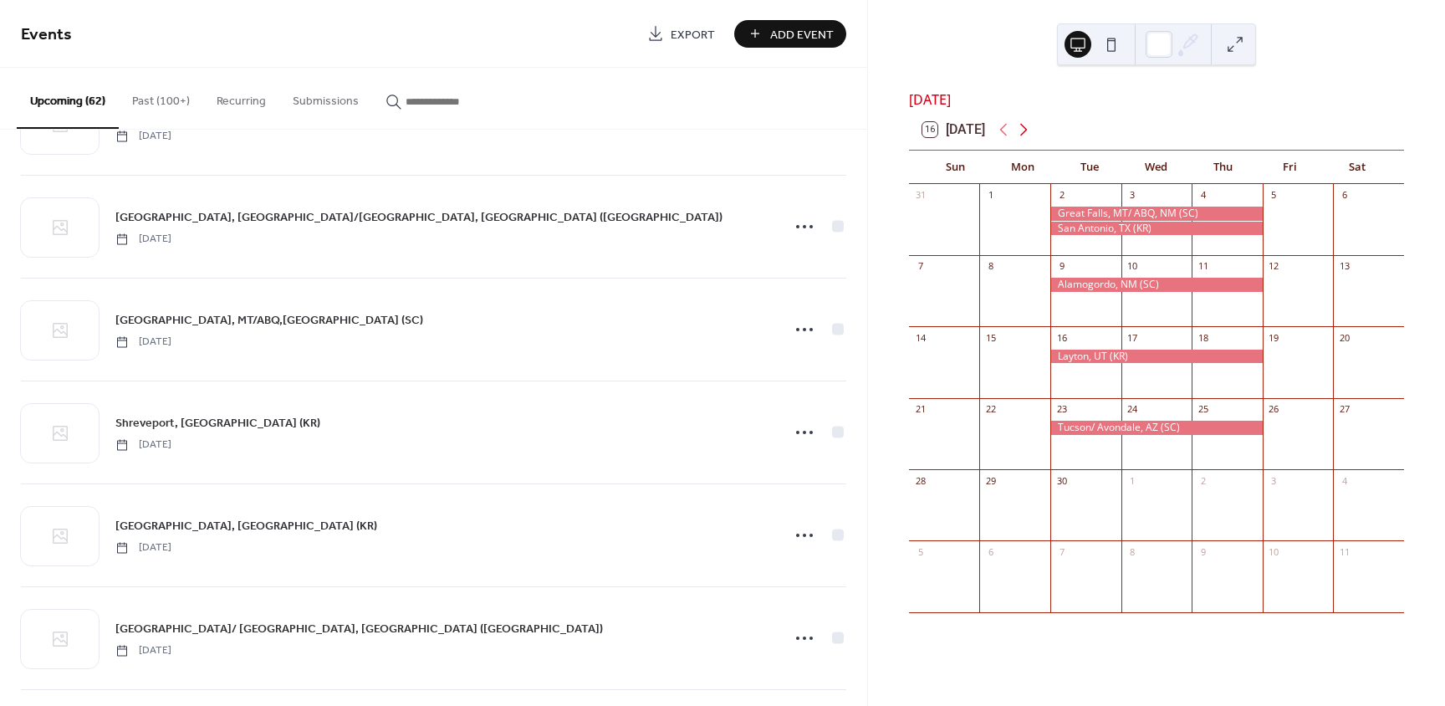
click at [1024, 140] on icon at bounding box center [1024, 130] width 20 height 20
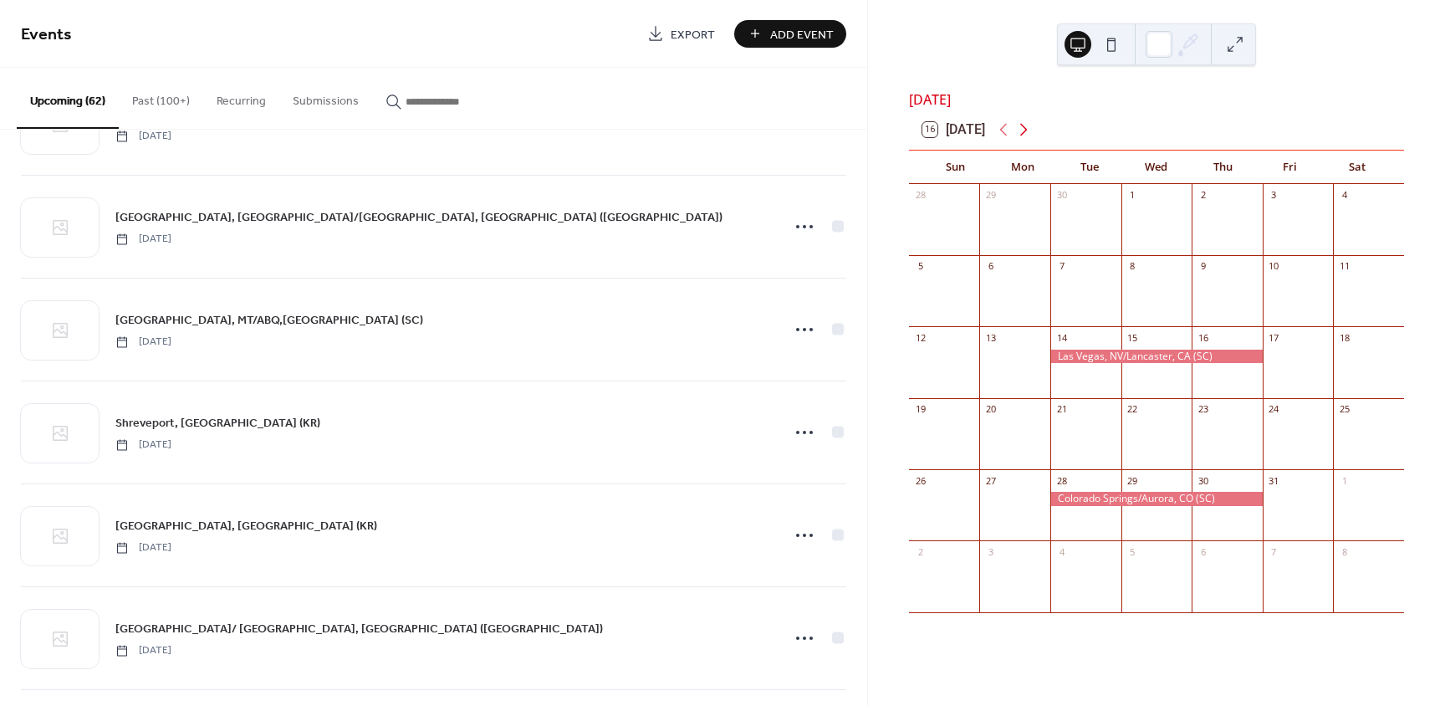
click at [1027, 140] on icon at bounding box center [1024, 130] width 20 height 20
click at [1025, 135] on icon at bounding box center [1024, 130] width 8 height 13
click at [1024, 136] on icon at bounding box center [1024, 130] width 8 height 13
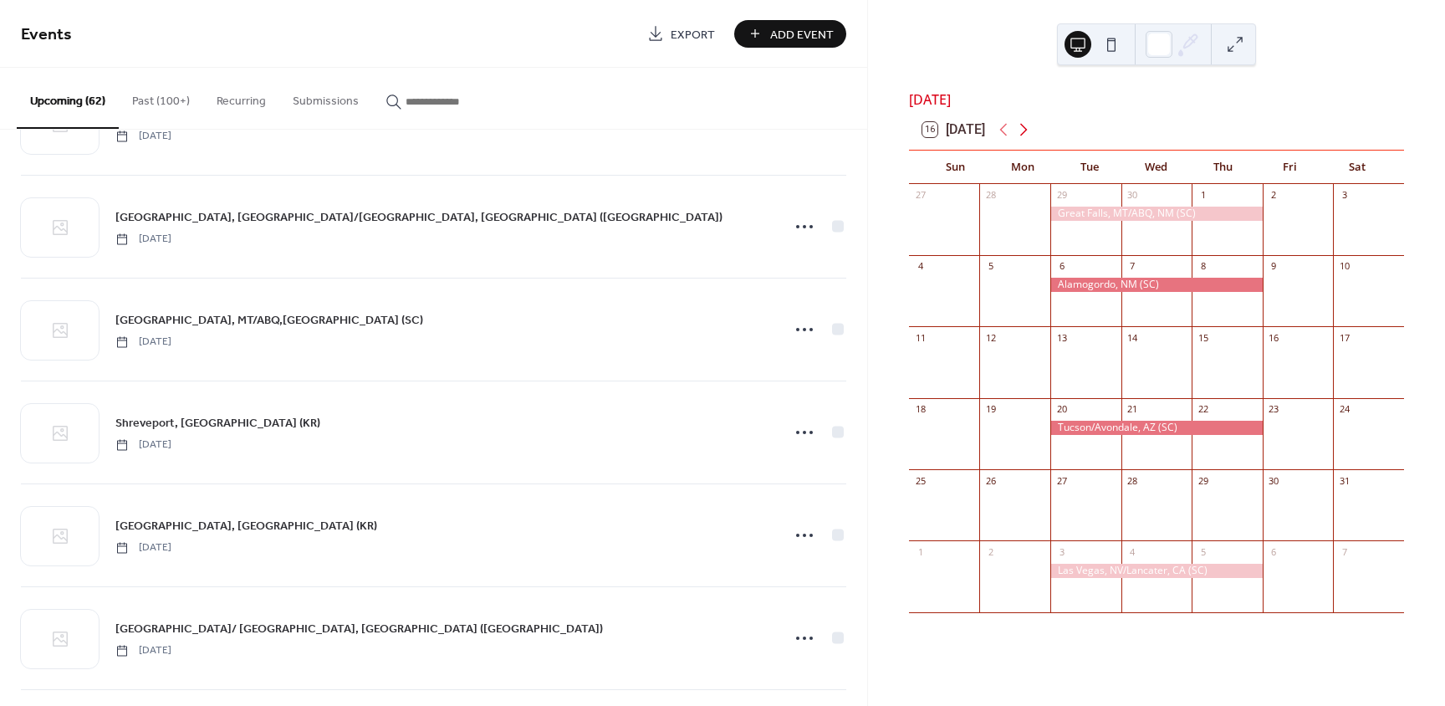
click at [1030, 136] on icon at bounding box center [1024, 130] width 20 height 20
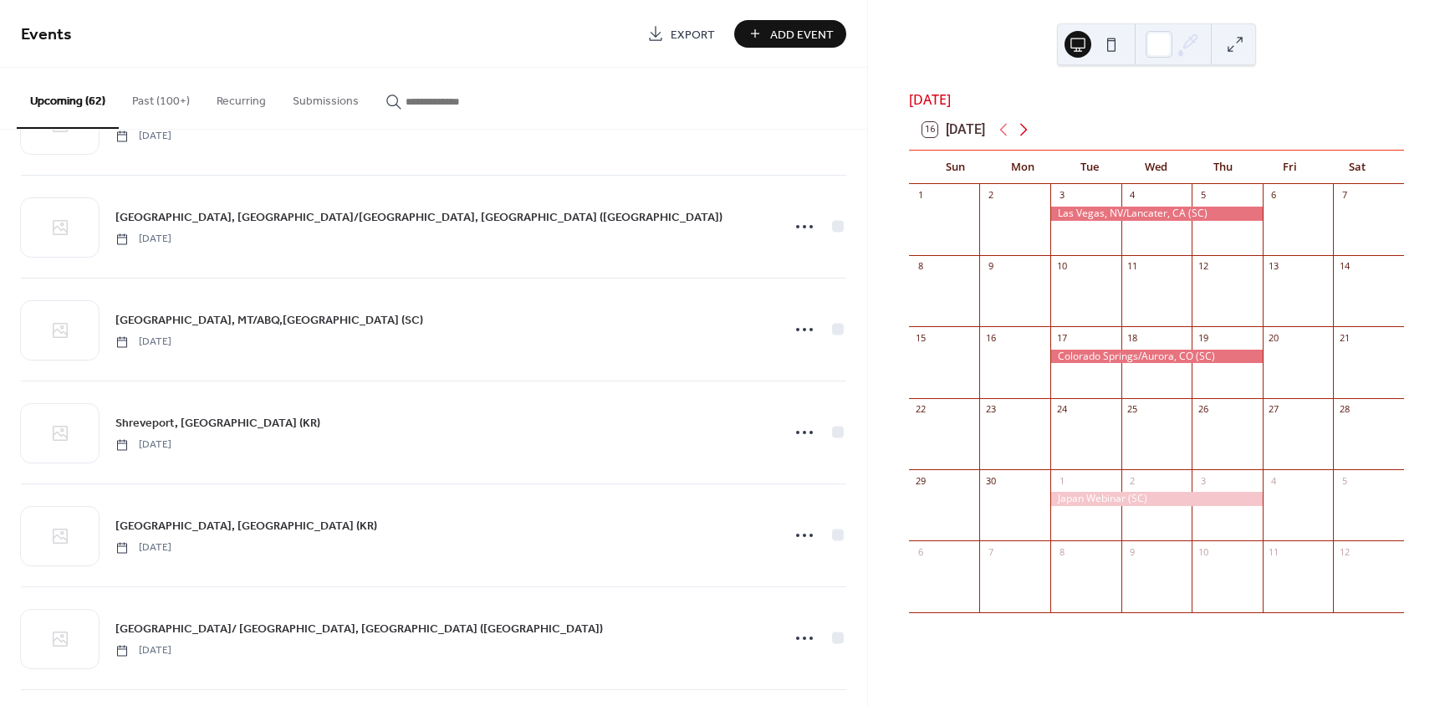
click at [1022, 131] on icon at bounding box center [1024, 130] width 20 height 20
